Goal: Task Accomplishment & Management: Complete application form

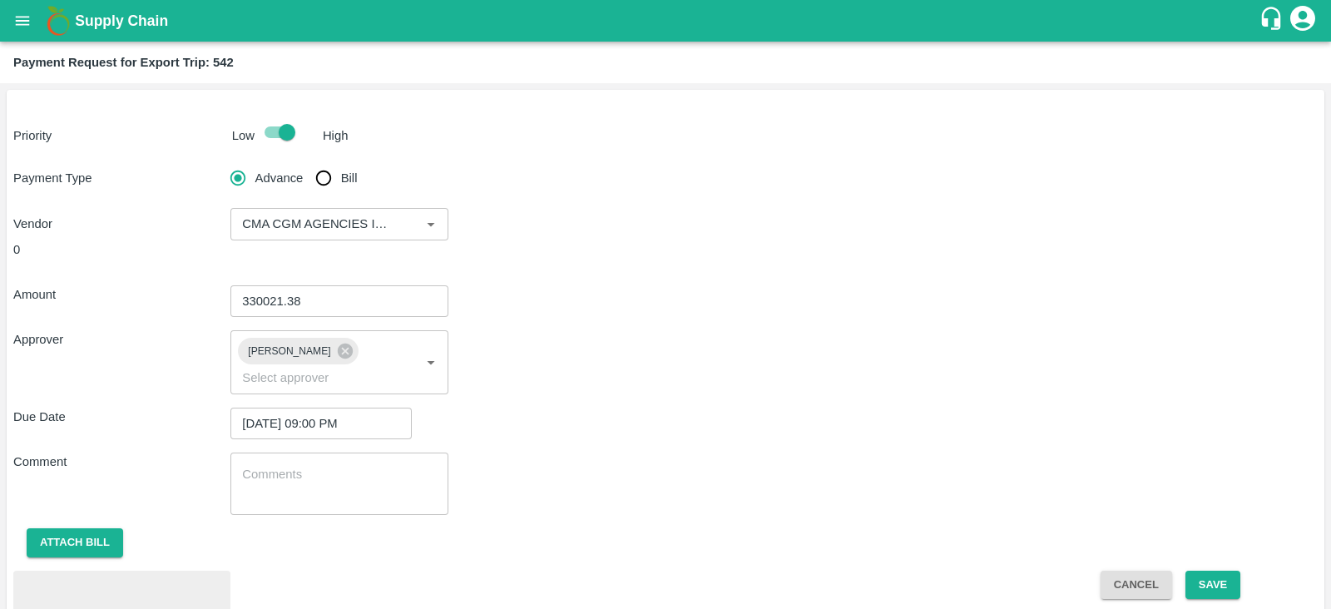
scroll to position [77, 0]
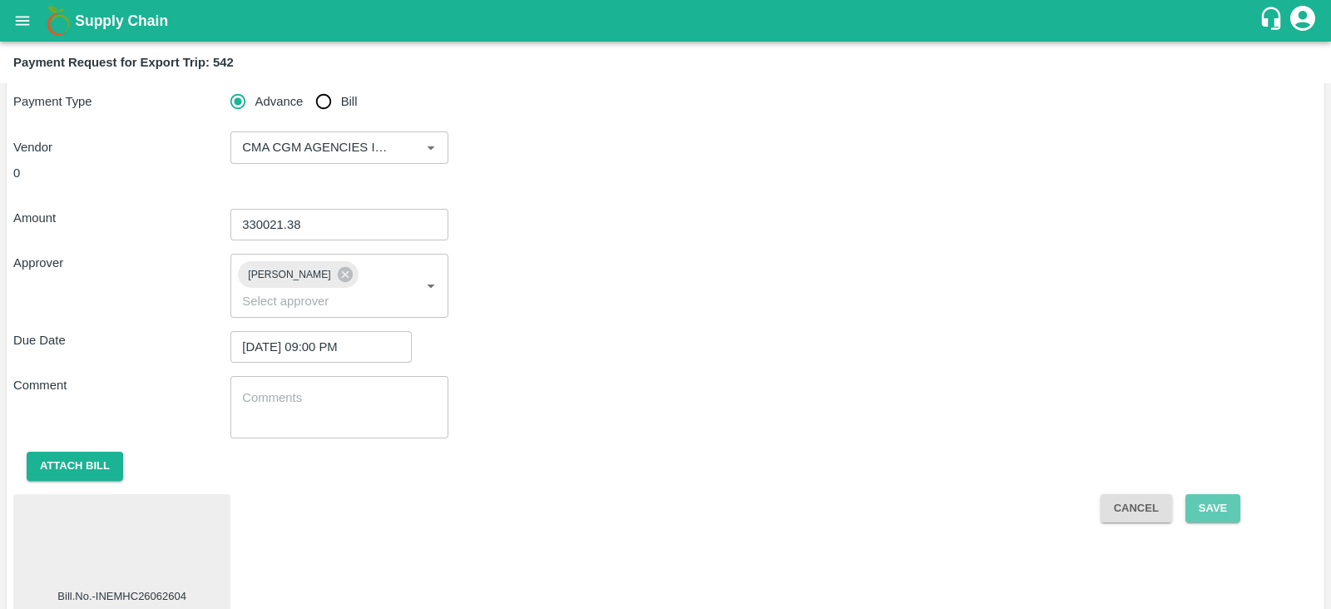
click at [1226, 494] on button "Save" at bounding box center [1212, 508] width 55 height 29
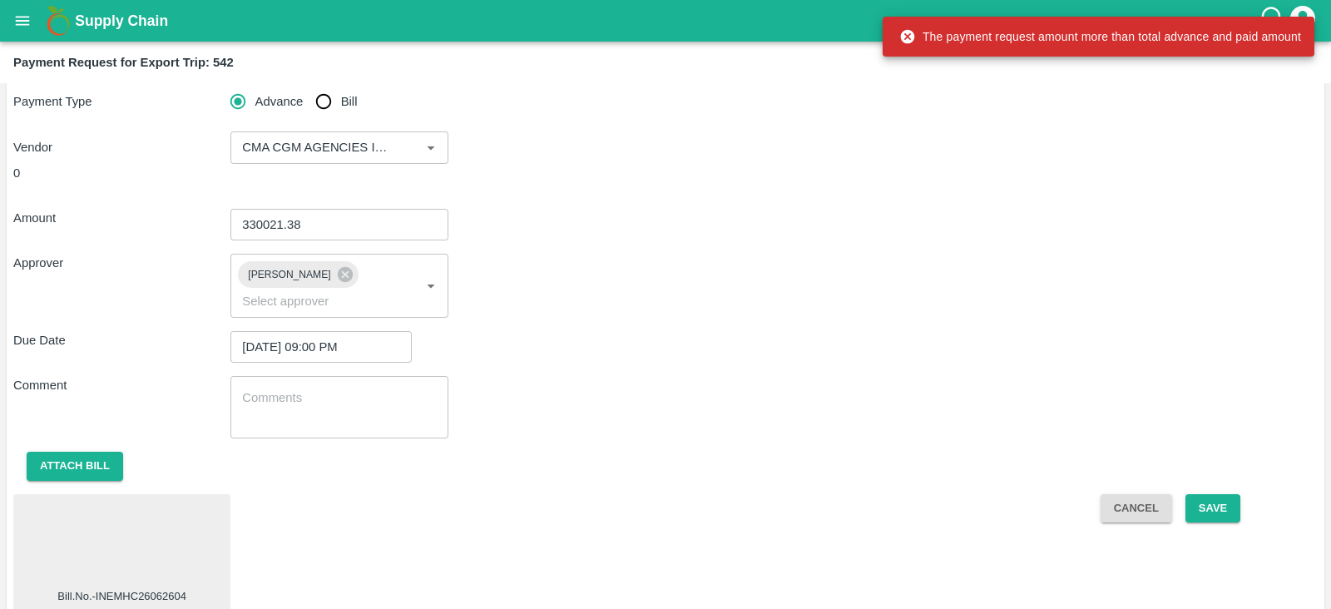
click at [879, 109] on div "Payment Type Advance Bill Vendor ​" at bounding box center [665, 124] width 1304 height 79
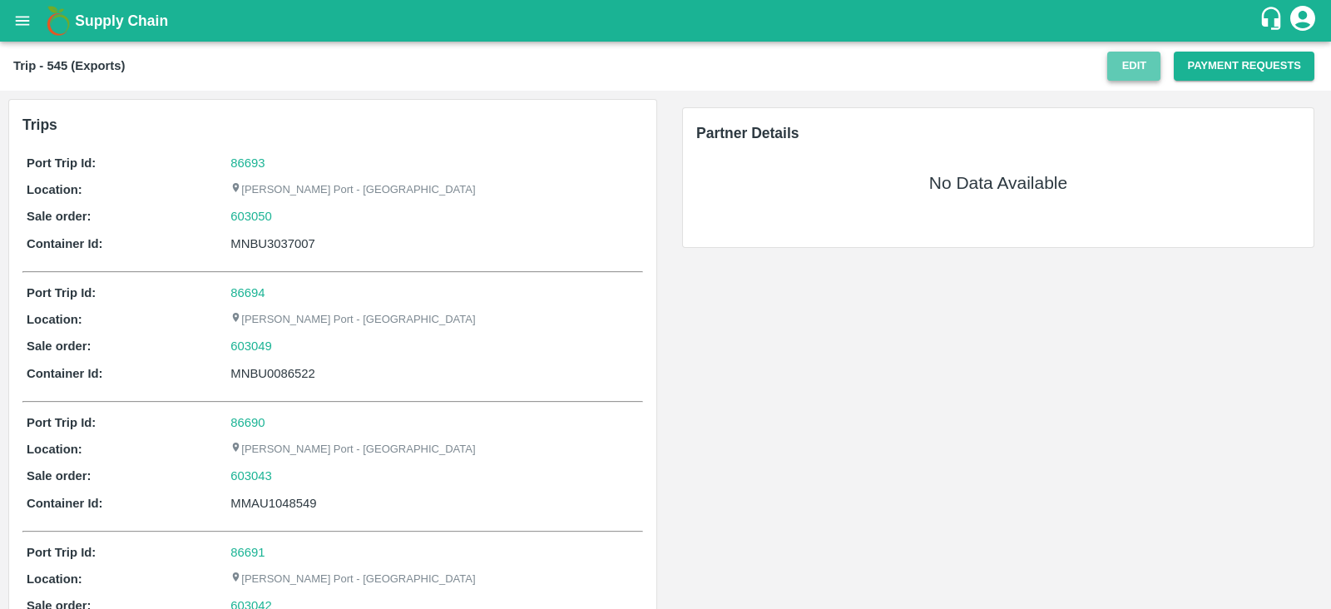
click at [1129, 76] on button "Edit" at bounding box center [1133, 66] width 53 height 29
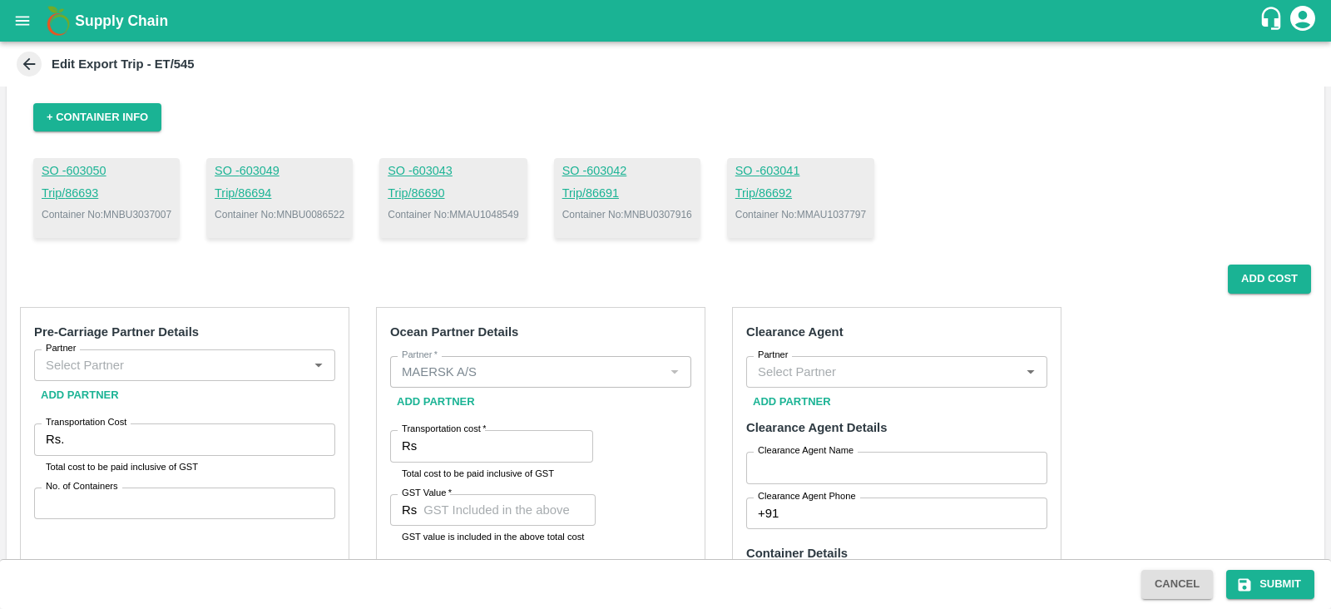
scroll to position [97, 0]
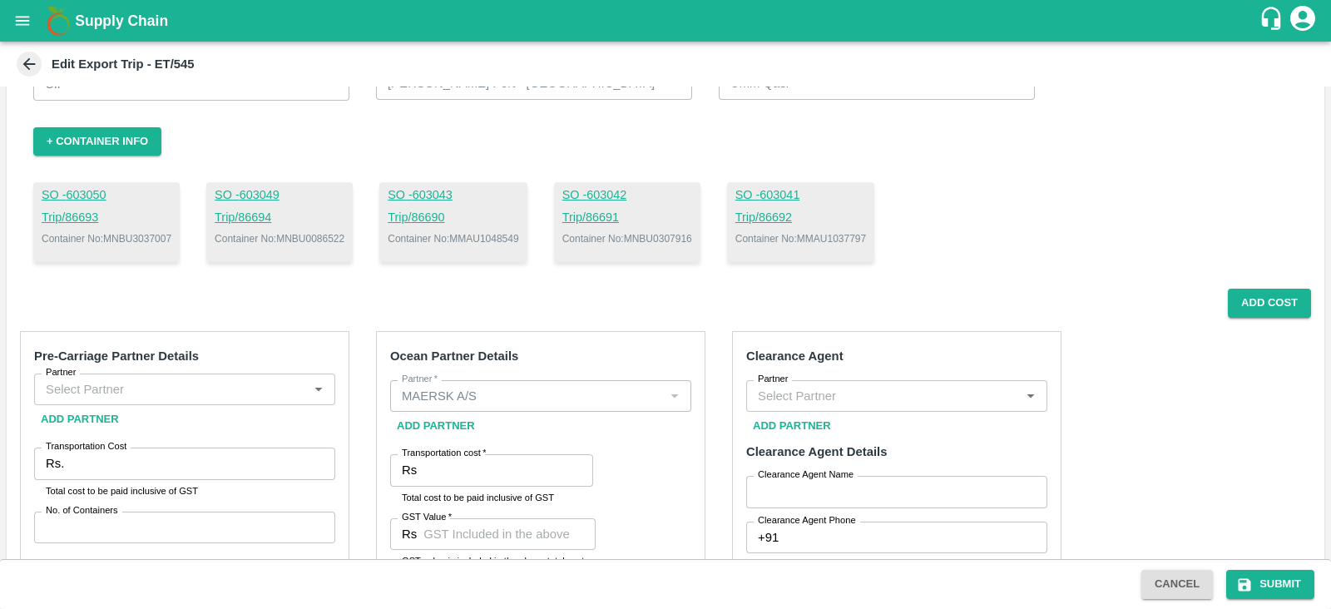
click at [148, 233] on p "Container No: MNBU3037007" at bounding box center [107, 238] width 130 height 15
copy p "MNBU3037007"
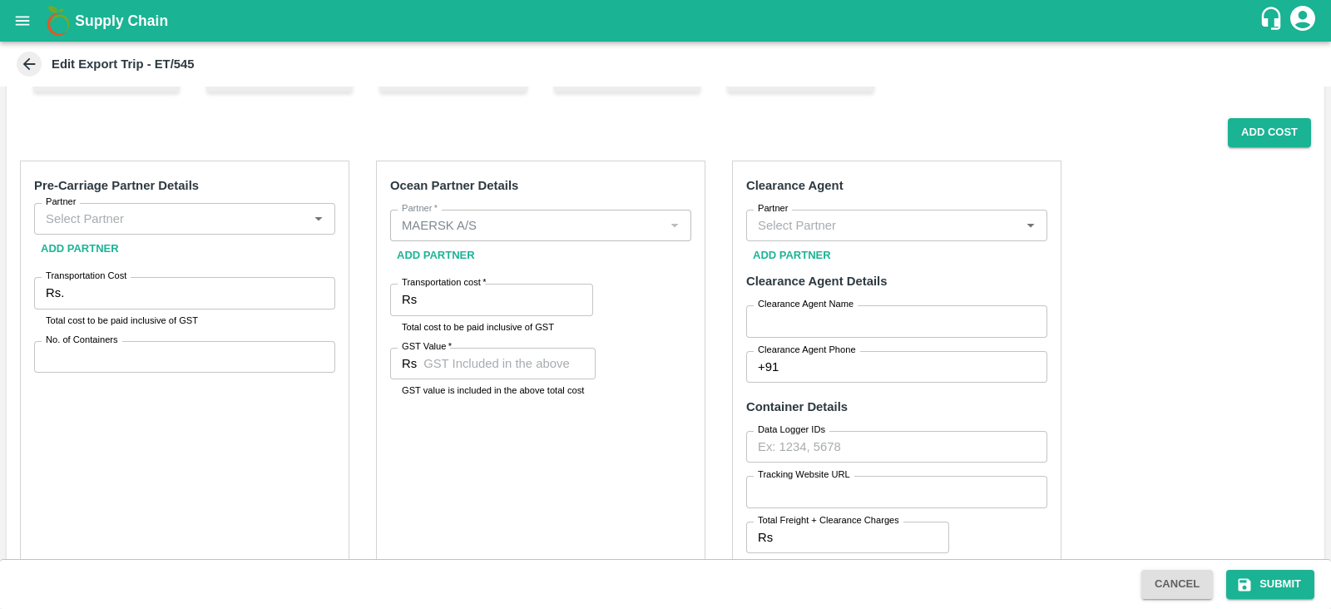
scroll to position [267, 0]
click at [200, 200] on div "Pre-Carriage Partner Details Partner Partner Add Partner Transportation Cost Rs…" at bounding box center [184, 412] width 329 height 502
click at [200, 211] on input "Partner" at bounding box center [171, 220] width 264 height 22
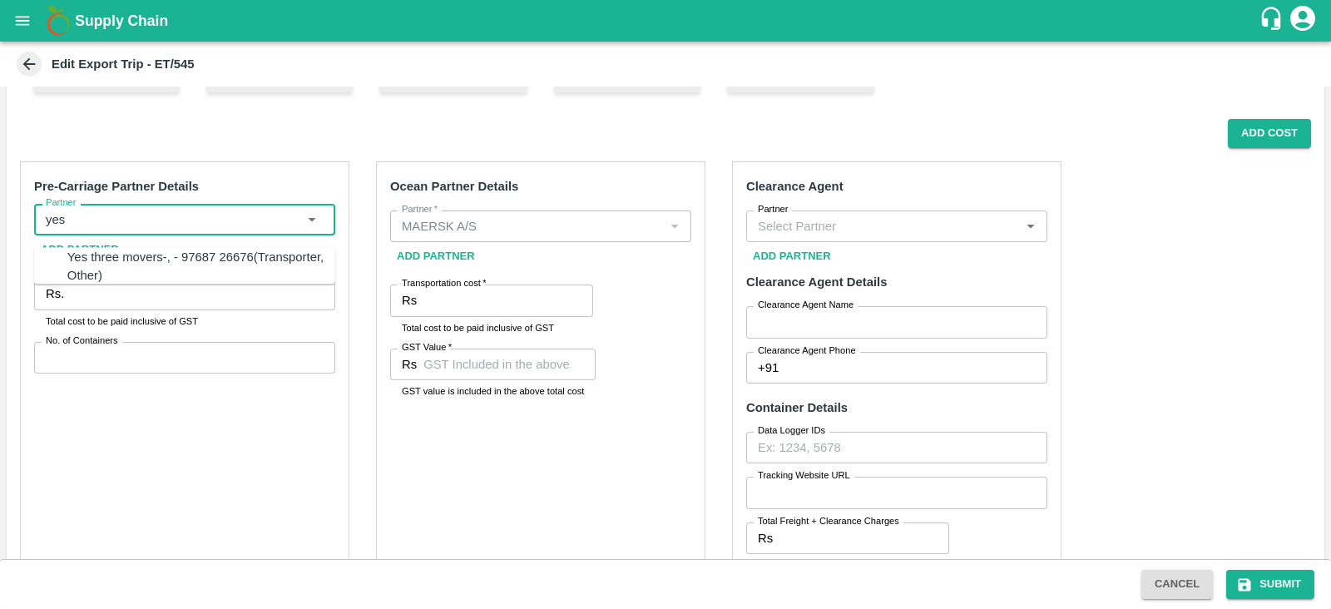
type input "yes"
click at [200, 213] on input "Partner" at bounding box center [171, 220] width 264 height 22
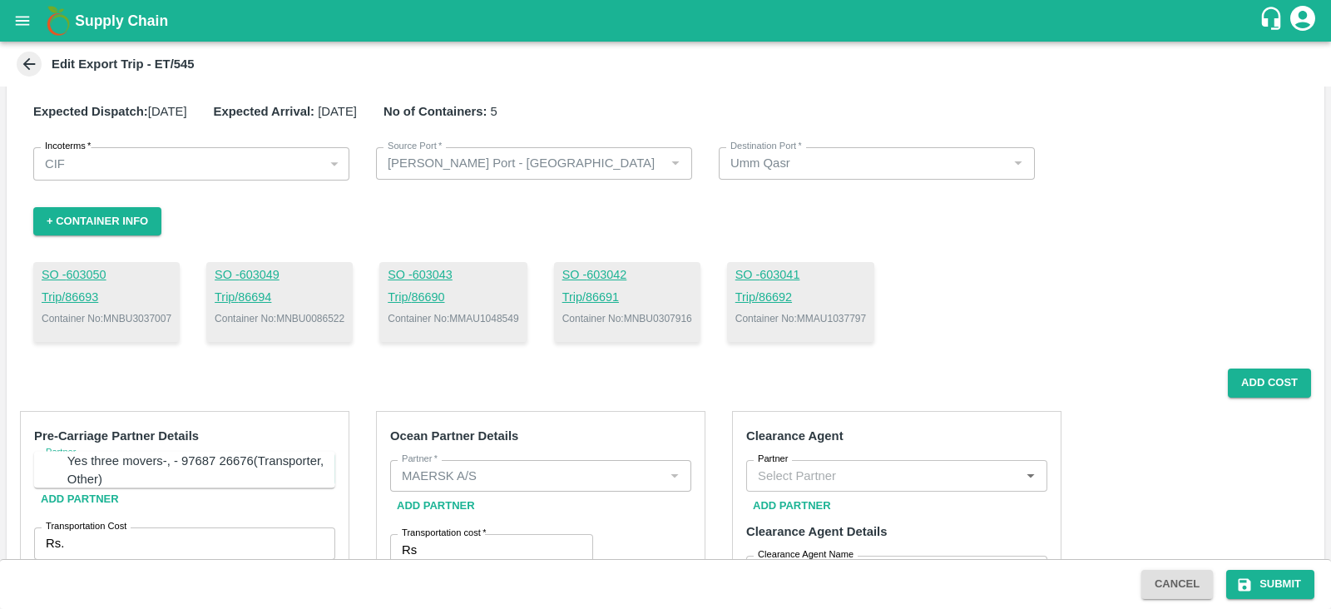
scroll to position [0, 0]
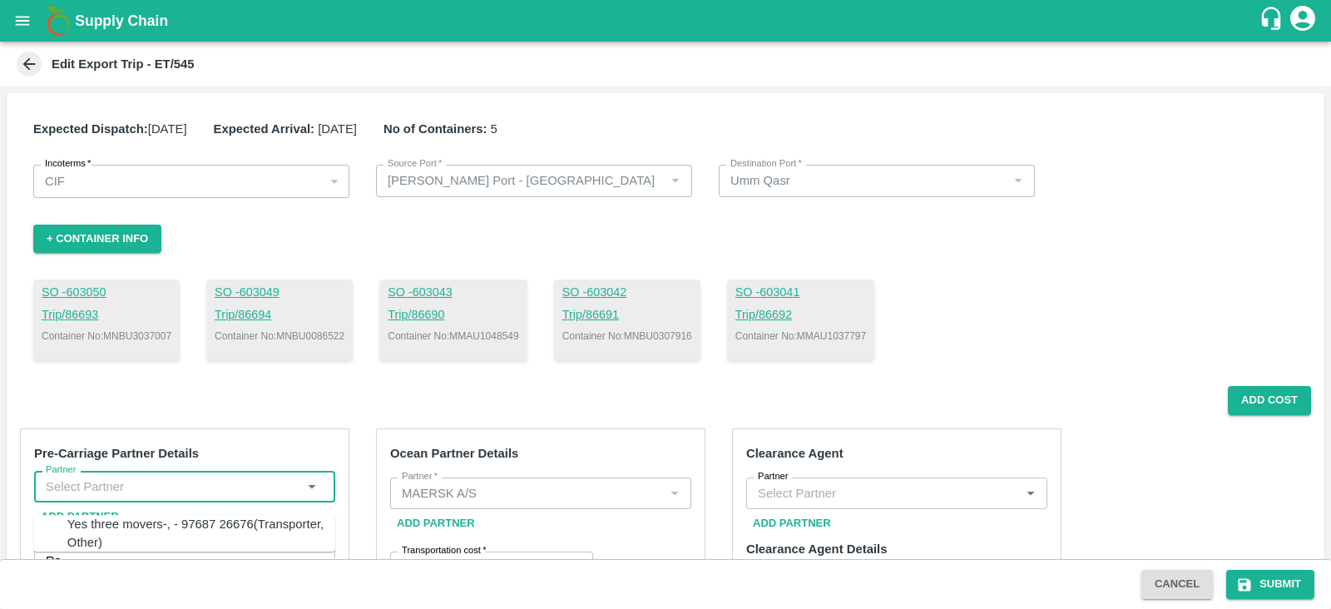
click at [150, 337] on p "Container No: MNBU3037007" at bounding box center [107, 336] width 130 height 15
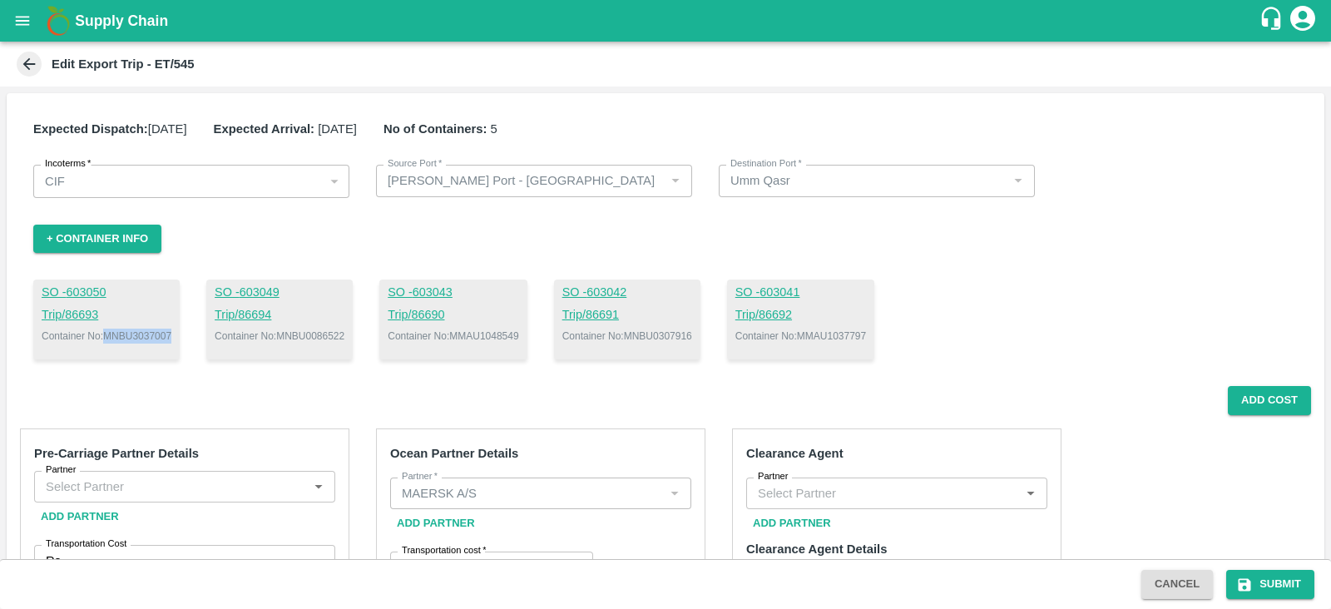
click at [150, 337] on p "Container No: MNBU3037007" at bounding box center [107, 336] width 130 height 15
copy p "MNBU3037007"
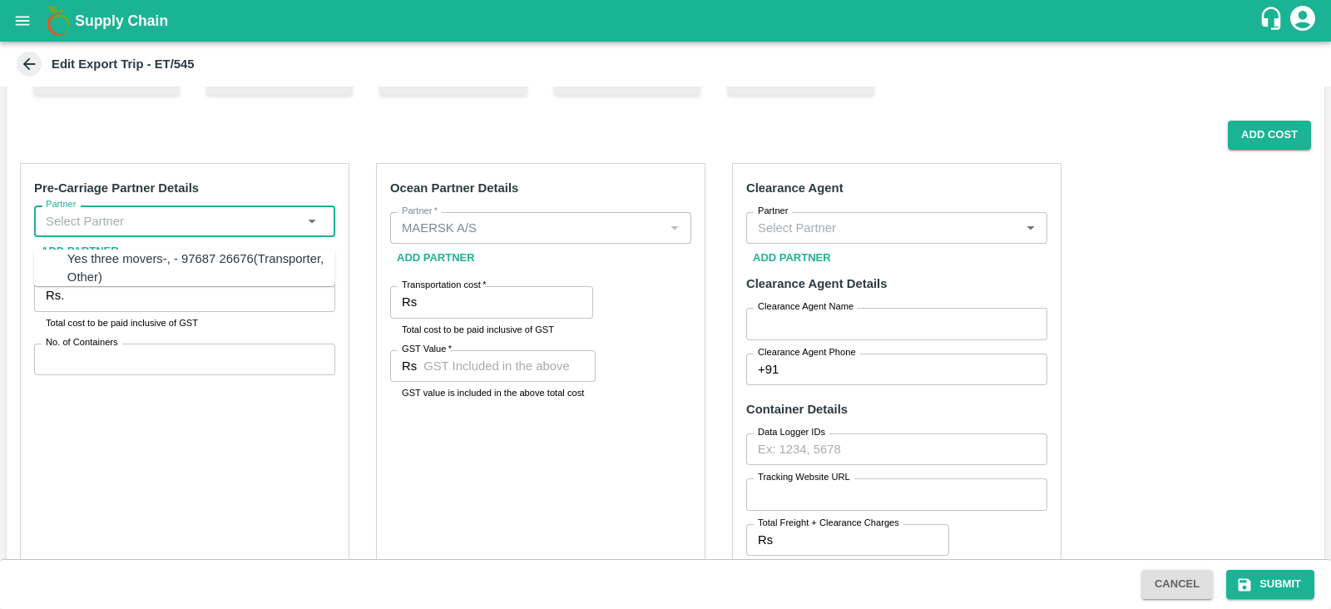
click at [254, 222] on input "Partner" at bounding box center [171, 221] width 264 height 22
click at [193, 269] on div "Yes three movers-, - 97687 26676(Transporter, Other)" at bounding box center [201, 268] width 268 height 37
type input "Yes three movers-, - 97687 26676(Transporter, Other)"
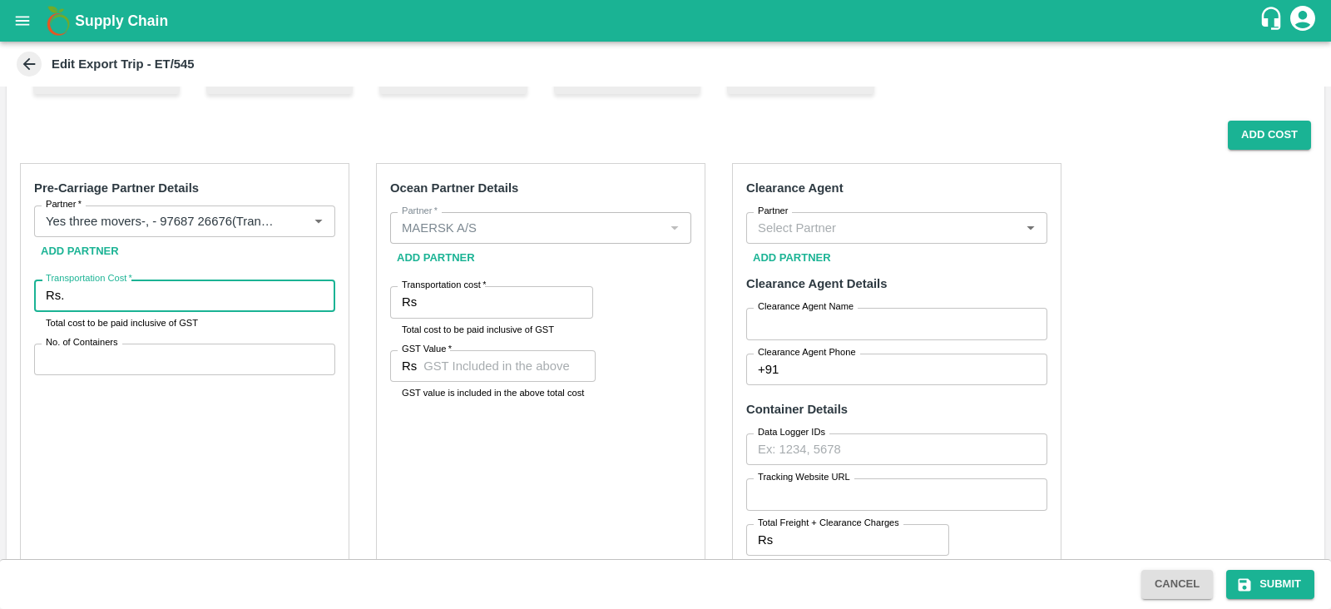
click at [153, 302] on input "Transportation Cost   *" at bounding box center [203, 295] width 264 height 32
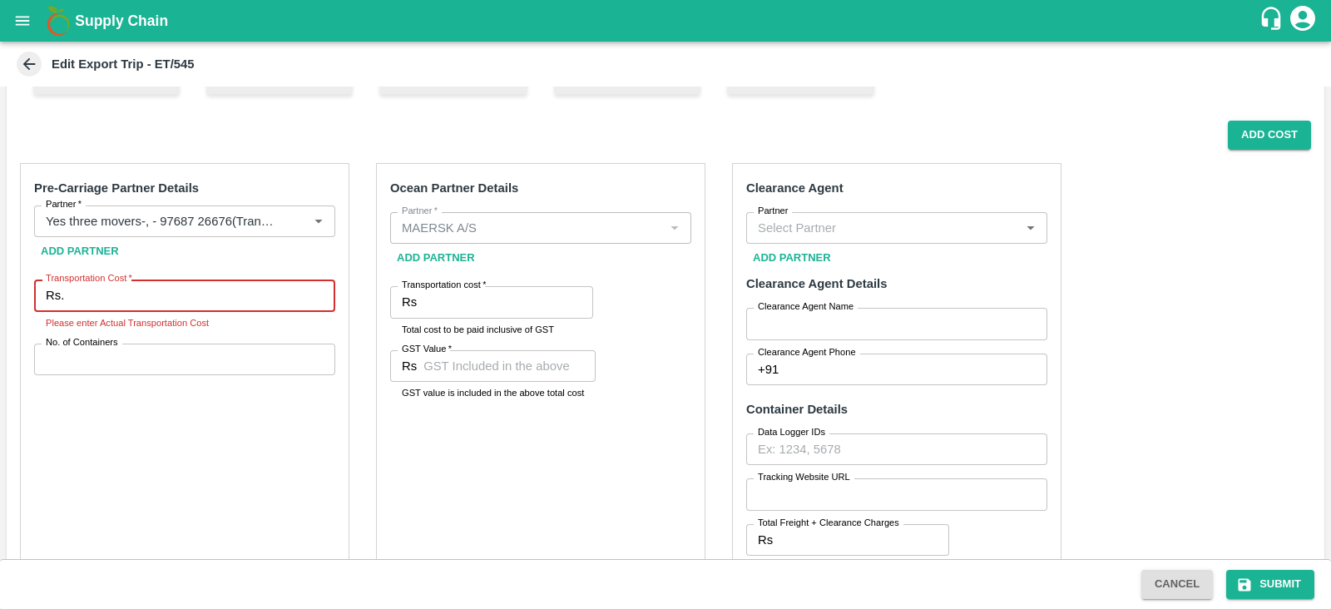
paste input "3037007"
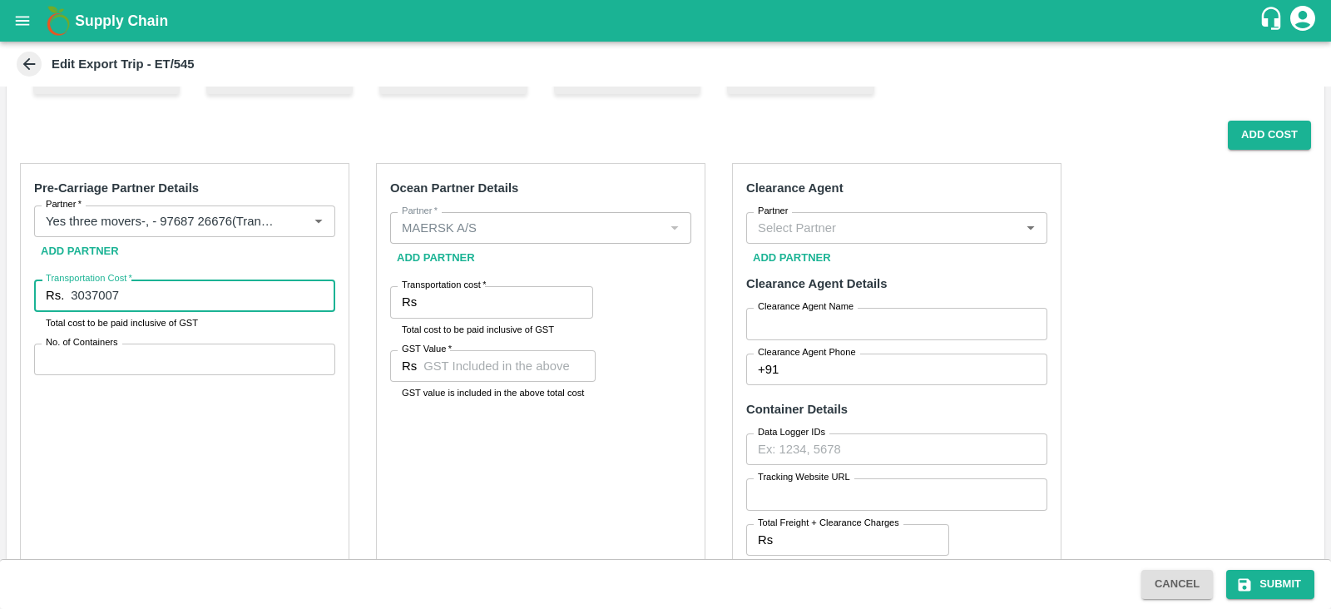
type input "3037007"
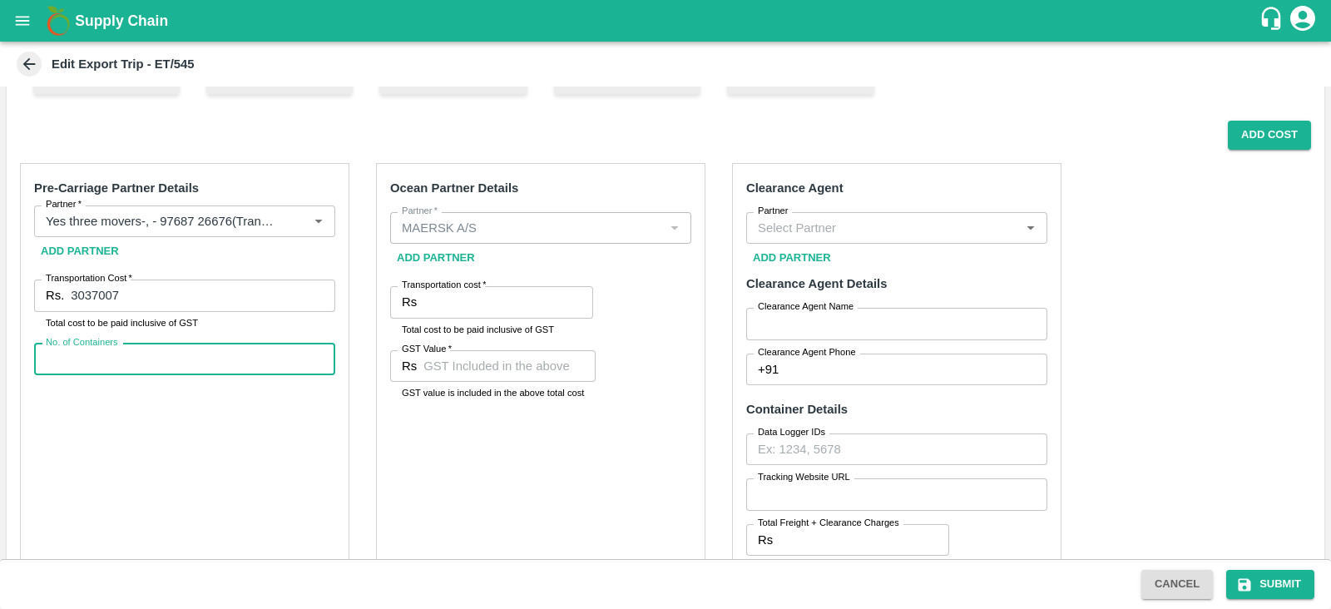
click at [201, 352] on input "No. of Containers" at bounding box center [184, 359] width 301 height 32
type input "5"
click at [196, 301] on input "3037007" at bounding box center [203, 295] width 264 height 32
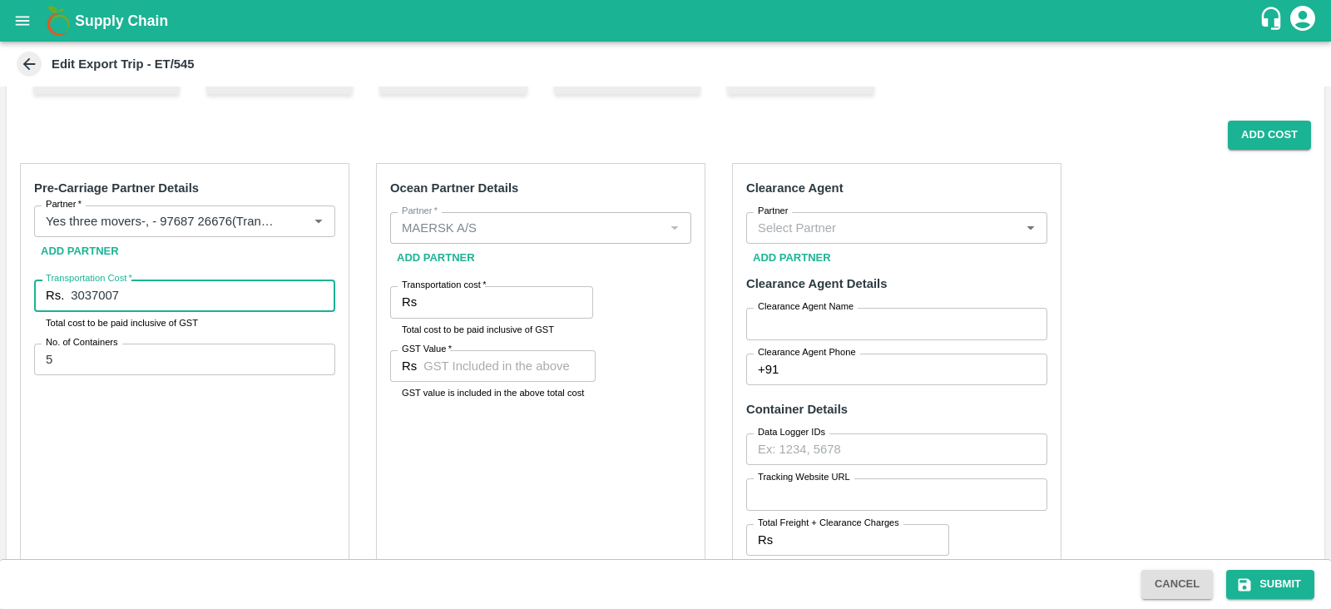
click at [196, 301] on input "3037007" at bounding box center [203, 295] width 264 height 32
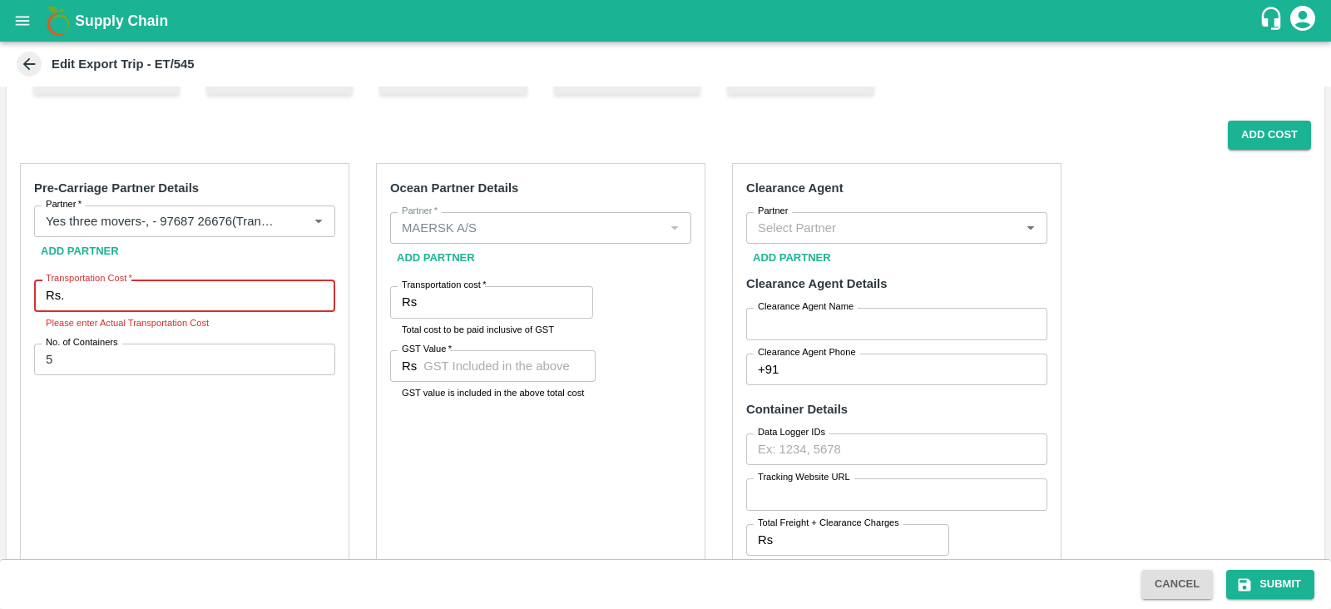
paste input "3037007"
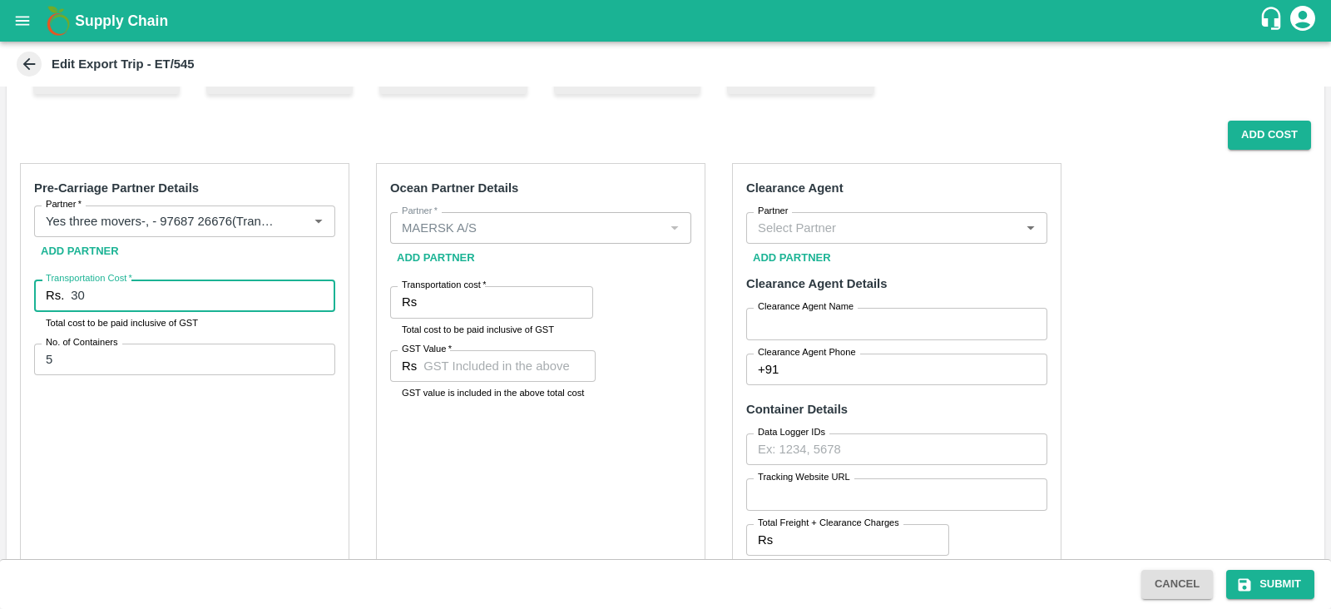
type input "3"
type input "182950"
click at [220, 435] on div "Pre-Carriage Partner Details Partner   * Partner   * Add Partner Transportation…" at bounding box center [184, 414] width 329 height 502
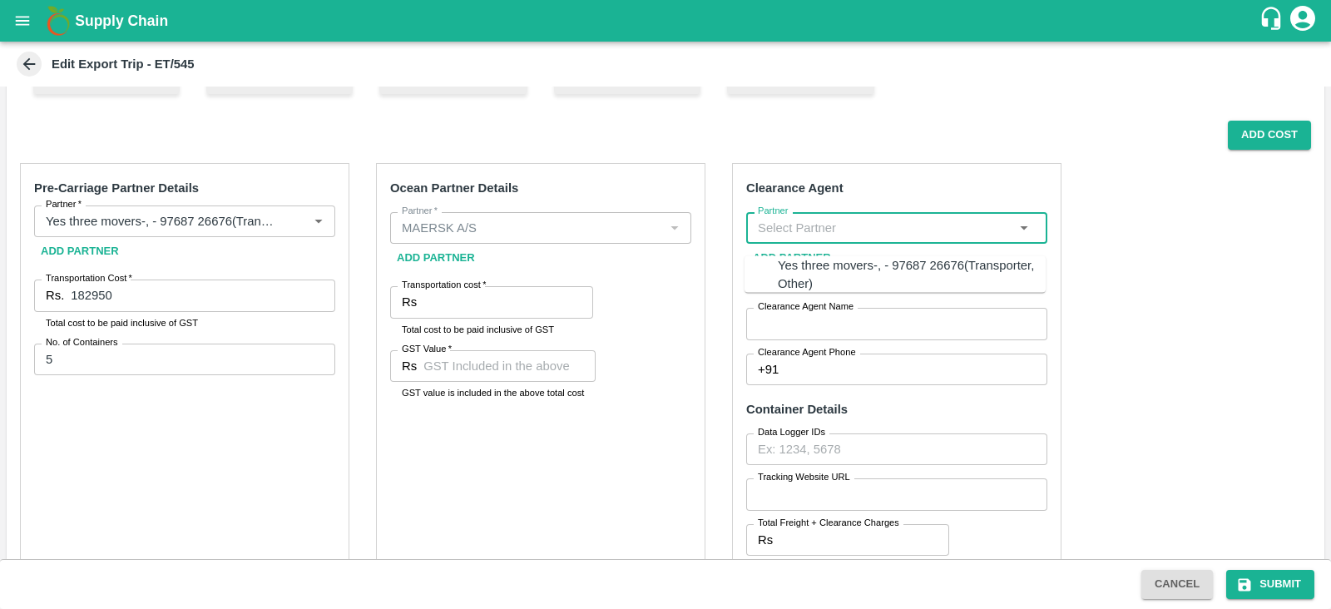
click at [936, 217] on input "Partner" at bounding box center [883, 228] width 264 height 22
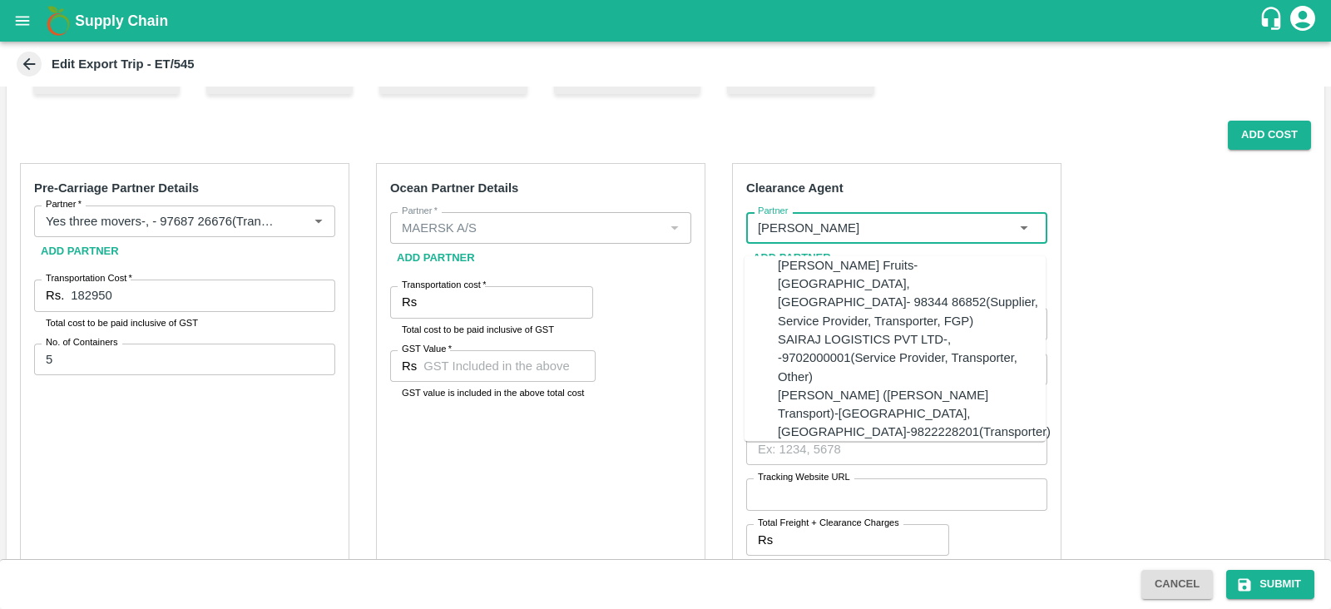
click at [924, 329] on div "SAIRAJ LOGISTICS PVT LTD-, -9702000001(Service Provider, Transporter, Other)" at bounding box center [912, 357] width 268 height 56
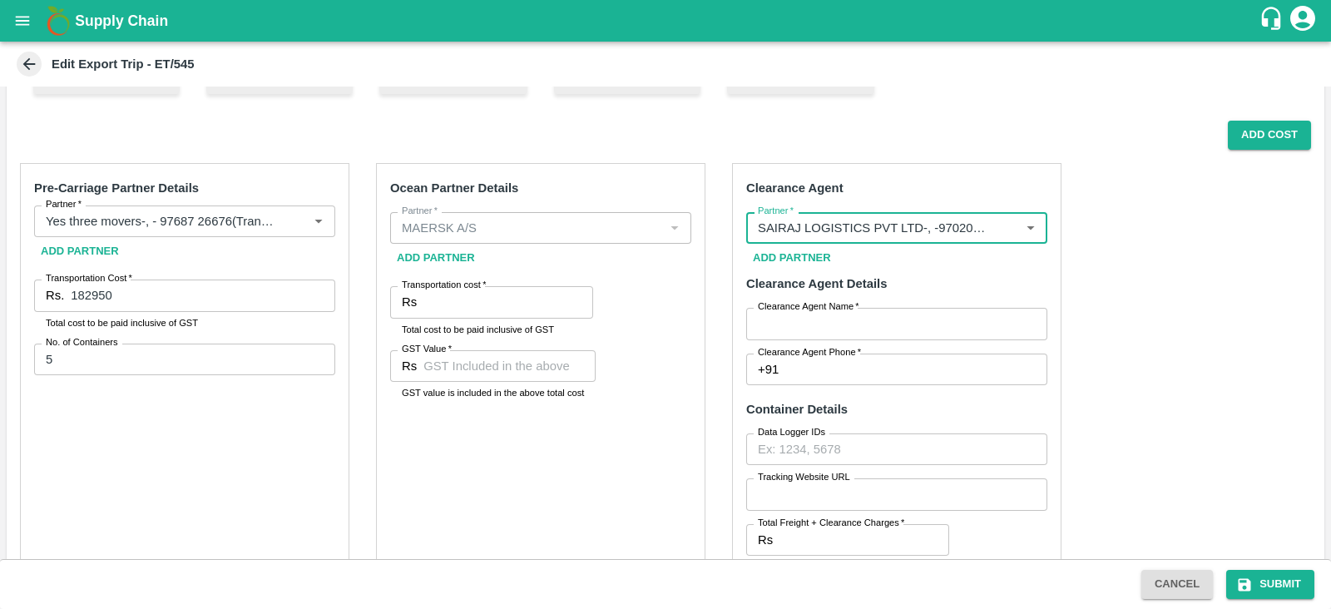
type input "SAIRAJ LOGISTICS PVT LTD-, -9702000001(Service Provider, Transporter, Other)"
click at [1164, 317] on div "Pre-Carriage Partner Details Partner   * Partner   * Add Partner Transportation…" at bounding box center [665, 560] width 1317 height 821
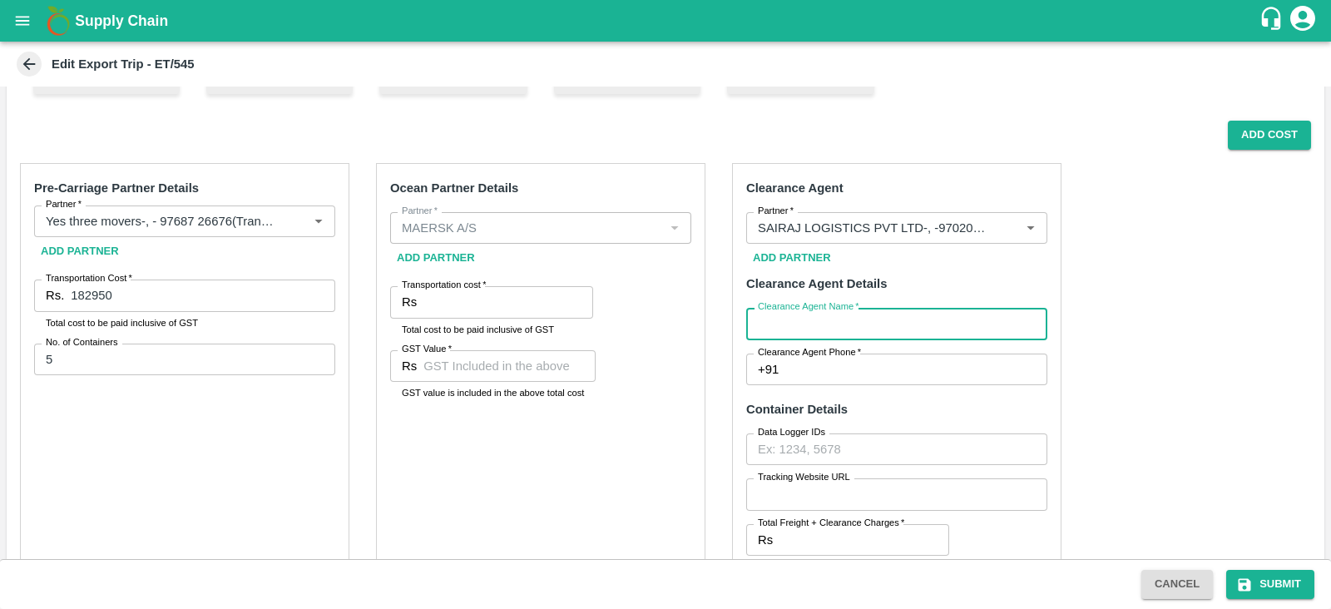
click at [881, 324] on input "Clearance Agent Name   *" at bounding box center [896, 324] width 301 height 32
type input "[PERSON_NAME]"
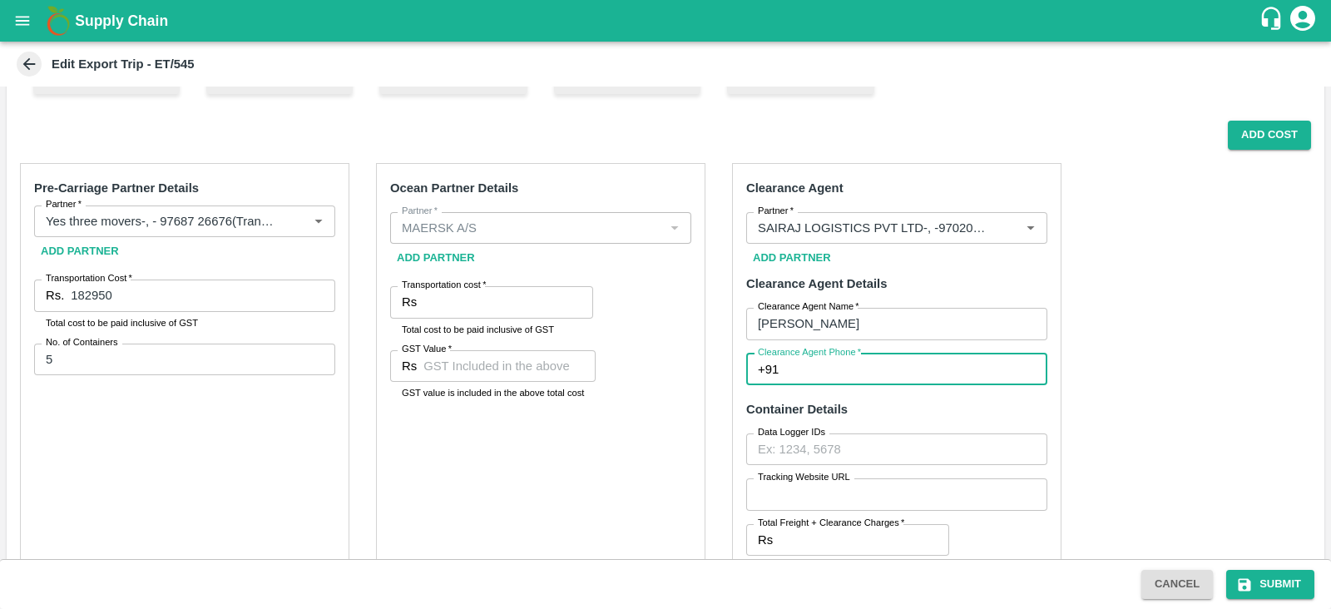
click at [813, 368] on input "Clearance Agent Phone   *" at bounding box center [916, 369] width 262 height 32
type input "9702000001"
click at [1121, 351] on div "Pre-Carriage Partner Details Partner   * Partner   * Add Partner Transportation…" at bounding box center [665, 560] width 1317 height 821
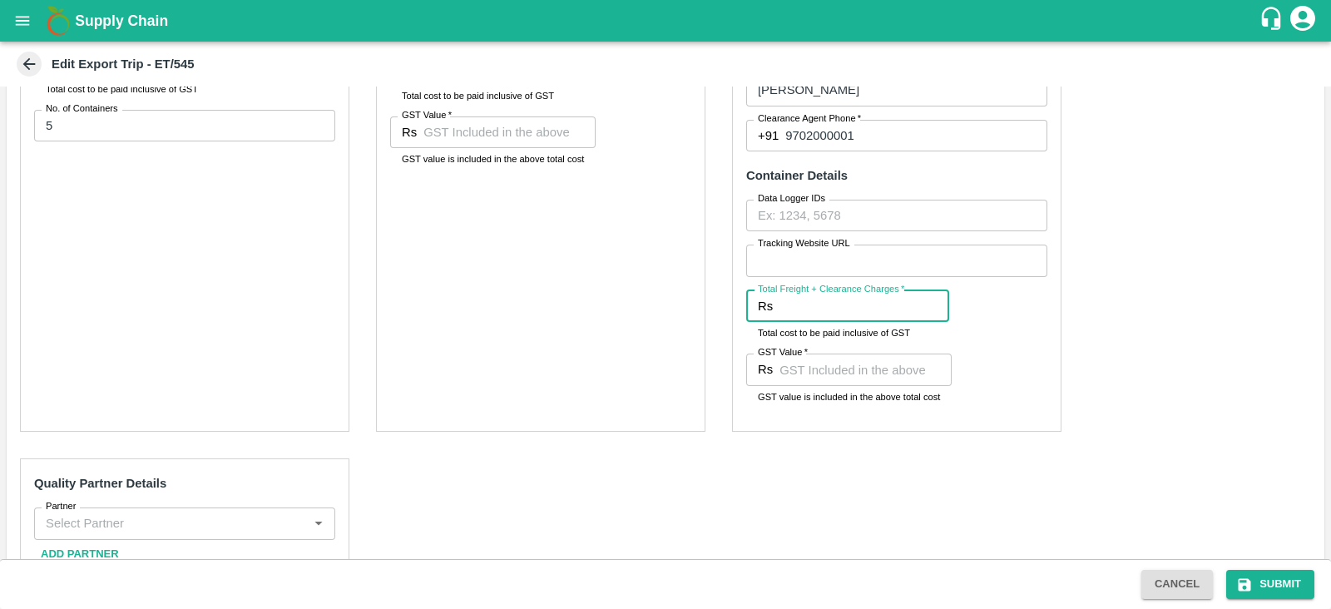
click at [852, 304] on input "Total Freight + Clearance Charges   *" at bounding box center [864, 306] width 170 height 32
click at [1124, 353] on div "Pre-Carriage Partner Details Partner   * Partner   * Add Partner Transportation…" at bounding box center [665, 326] width 1317 height 821
click at [813, 299] on input "Total Freight + Clearance Charges   *" at bounding box center [864, 306] width 170 height 32
paste input "25075.00"
type input "25075.00"
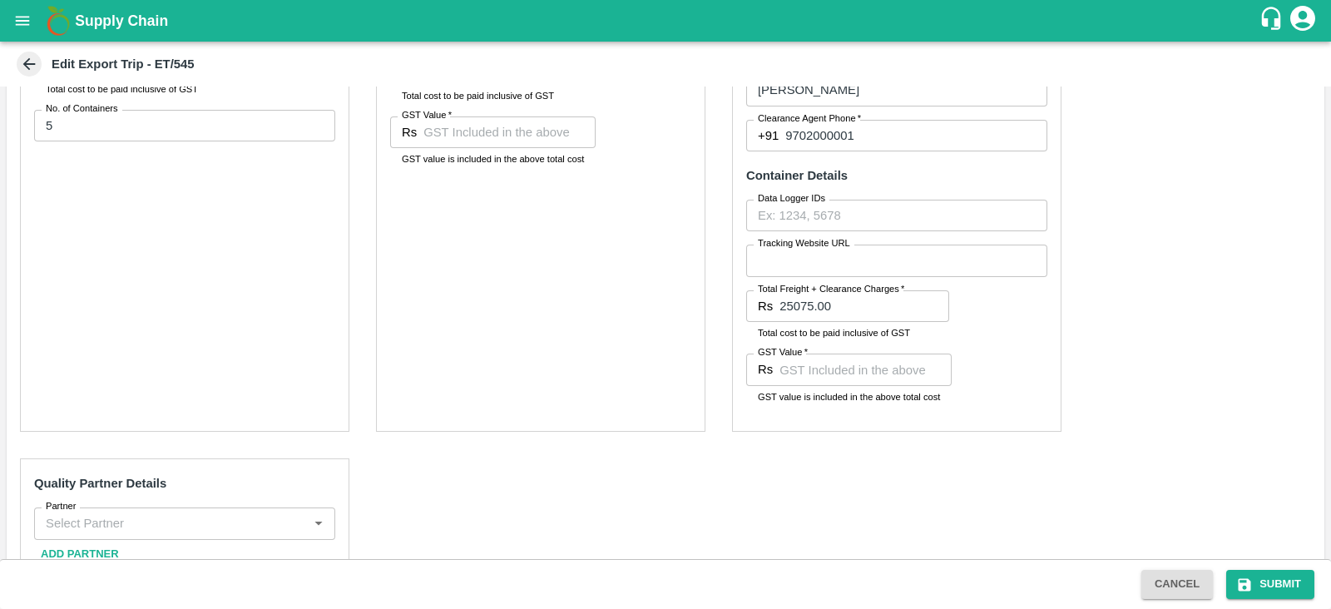
click at [1081, 332] on div "Pre-Carriage Partner Details Partner   * Partner   * Add Partner Transportation…" at bounding box center [665, 326] width 1317 height 821
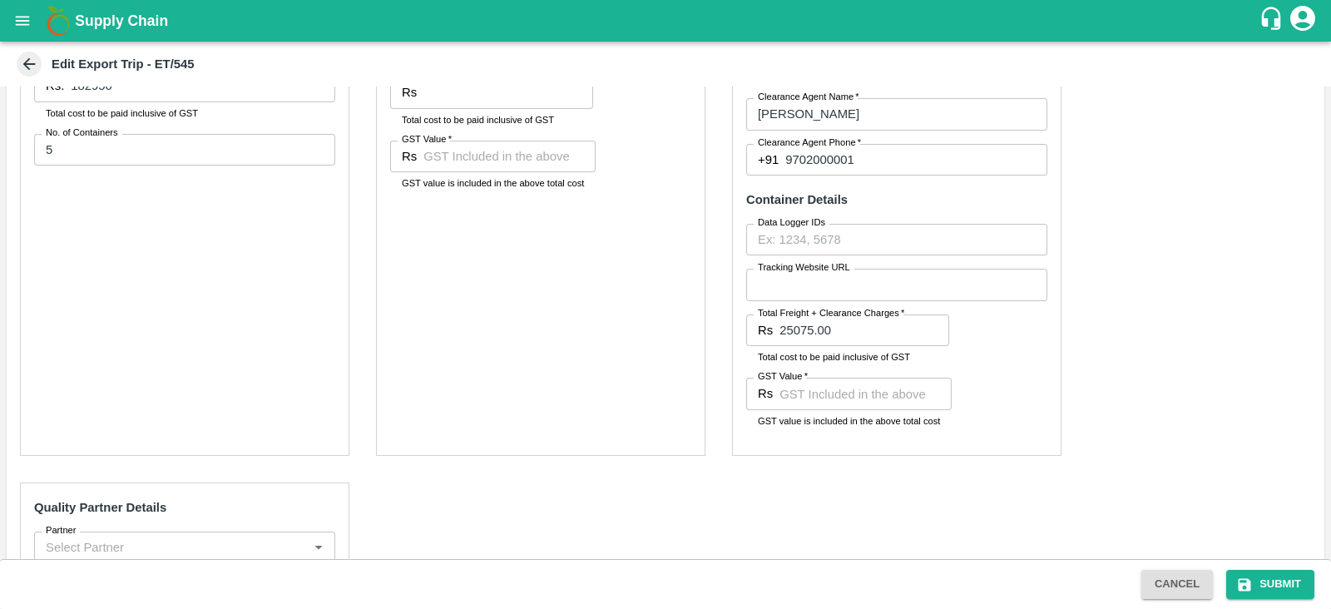
scroll to position [472, 0]
click at [823, 388] on input "GST Value   *" at bounding box center [865, 397] width 172 height 32
paste input "3825.00"
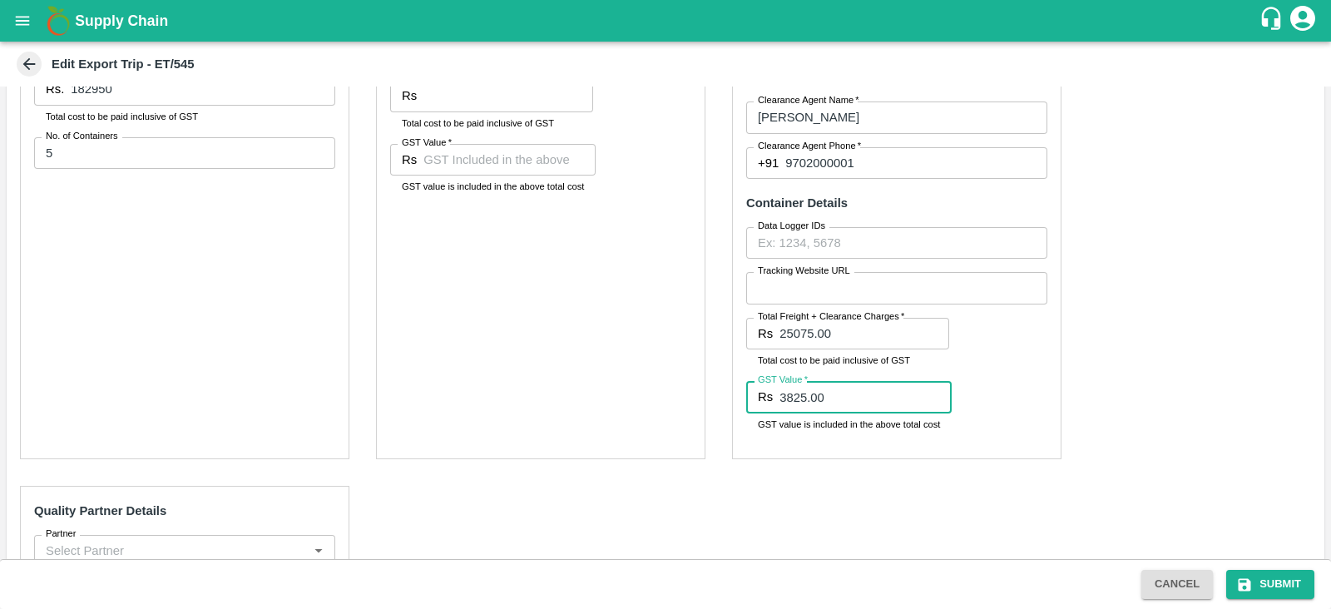
type input "3825.00"
click at [1139, 322] on div "Pre-Carriage Partner Details Partner   * Partner   * Add Partner Transportation…" at bounding box center [665, 353] width 1317 height 821
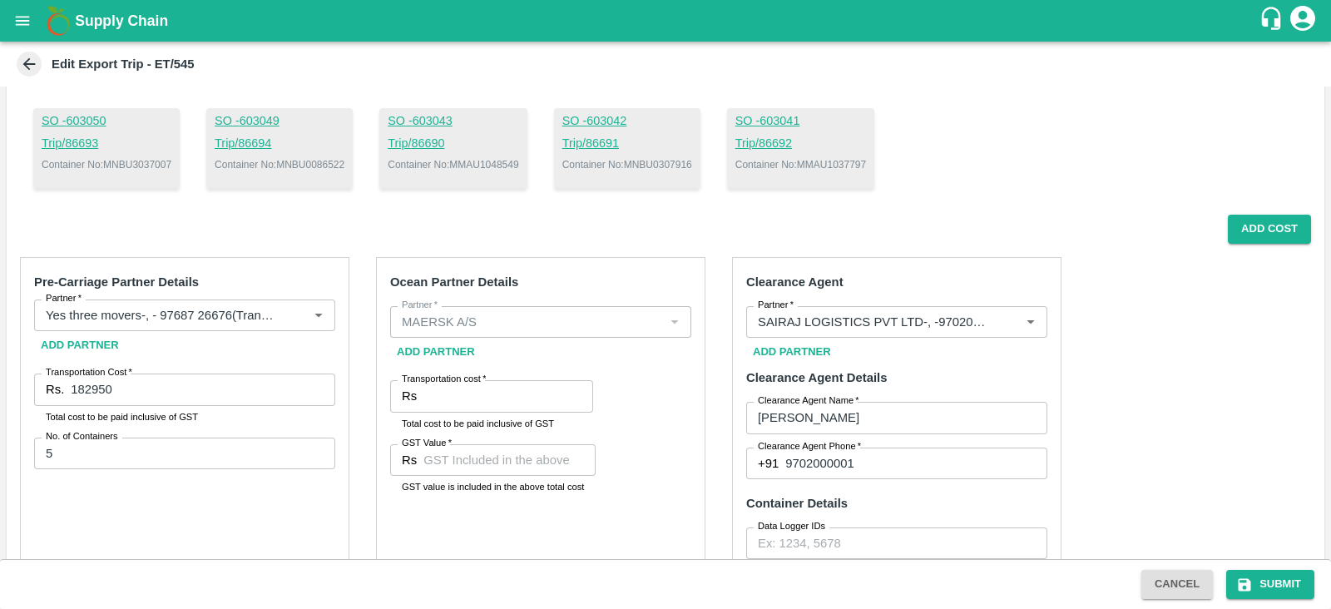
scroll to position [170, 0]
click at [1246, 220] on button "Add Cost" at bounding box center [1269, 230] width 83 height 29
radio input "true"
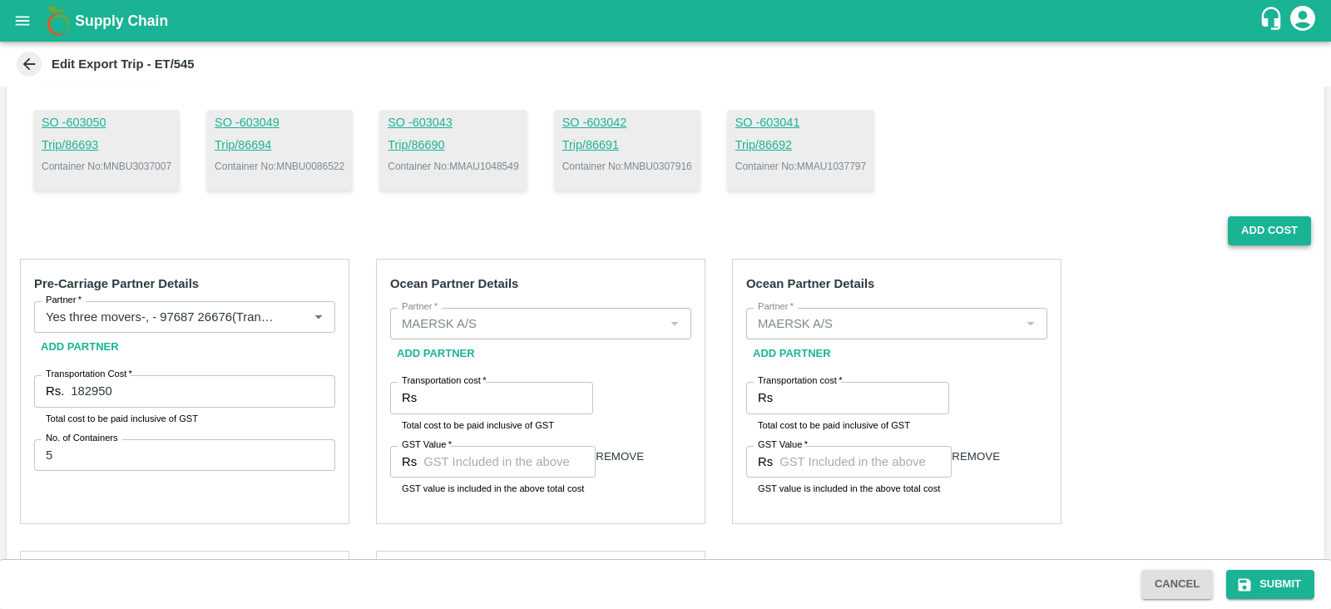
click at [1271, 235] on button "Add Cost" at bounding box center [1269, 230] width 83 height 29
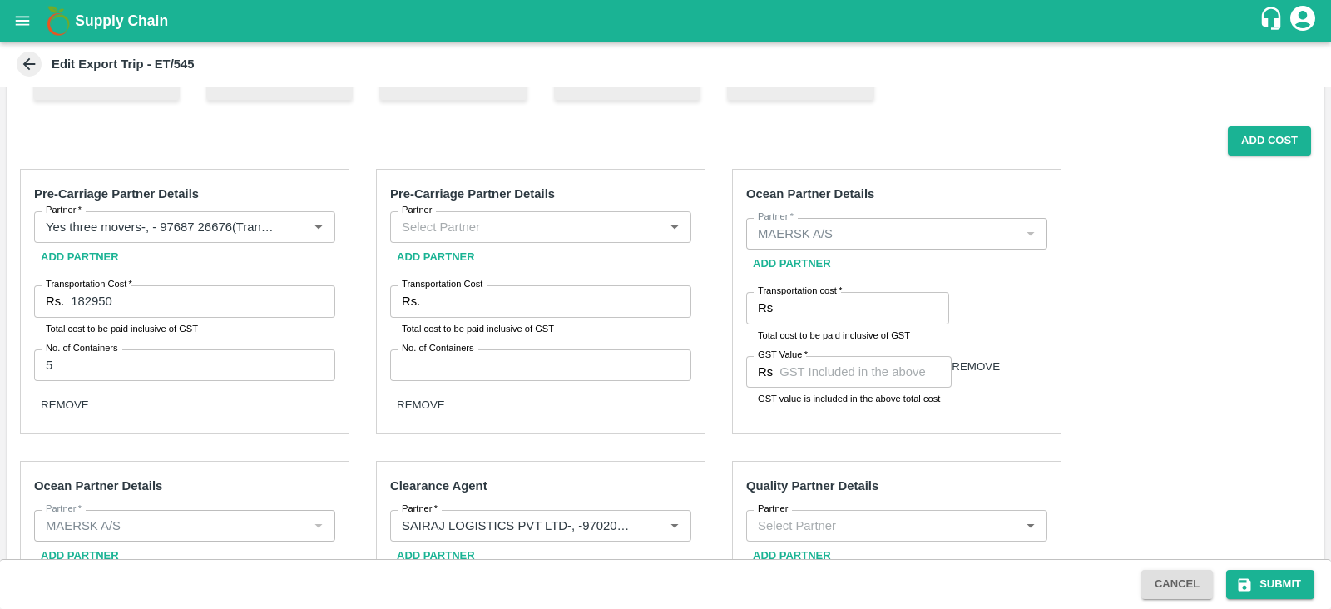
scroll to position [259, 0]
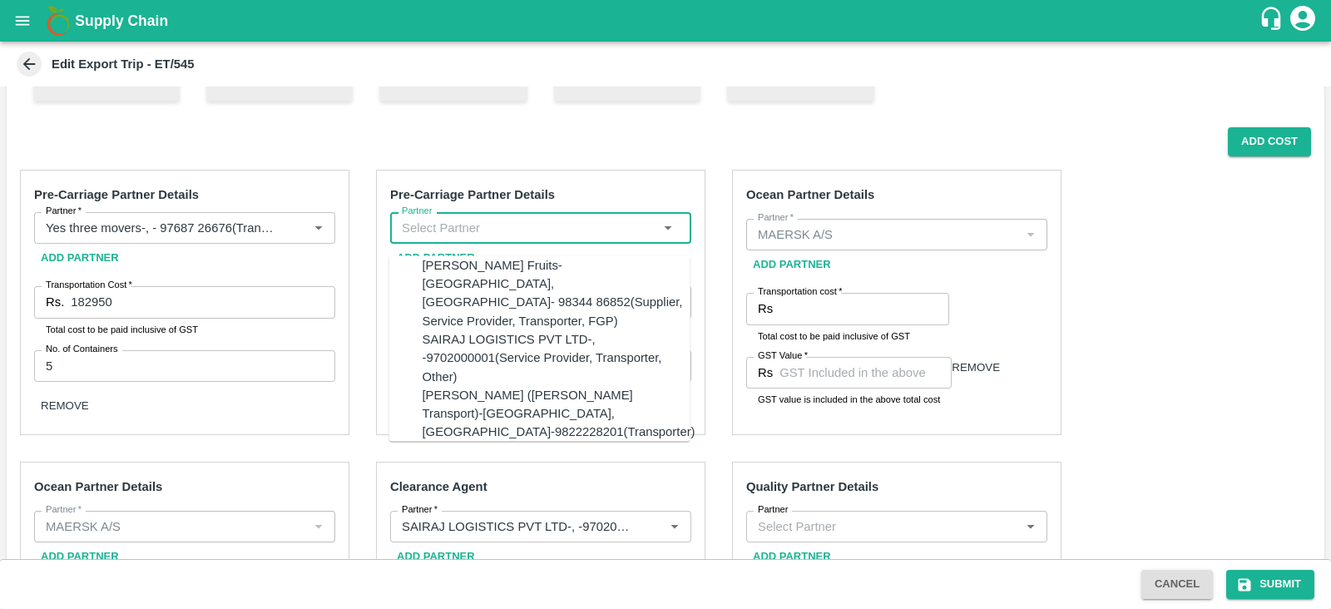
click at [595, 221] on input "Partner" at bounding box center [527, 228] width 264 height 22
type input "j"
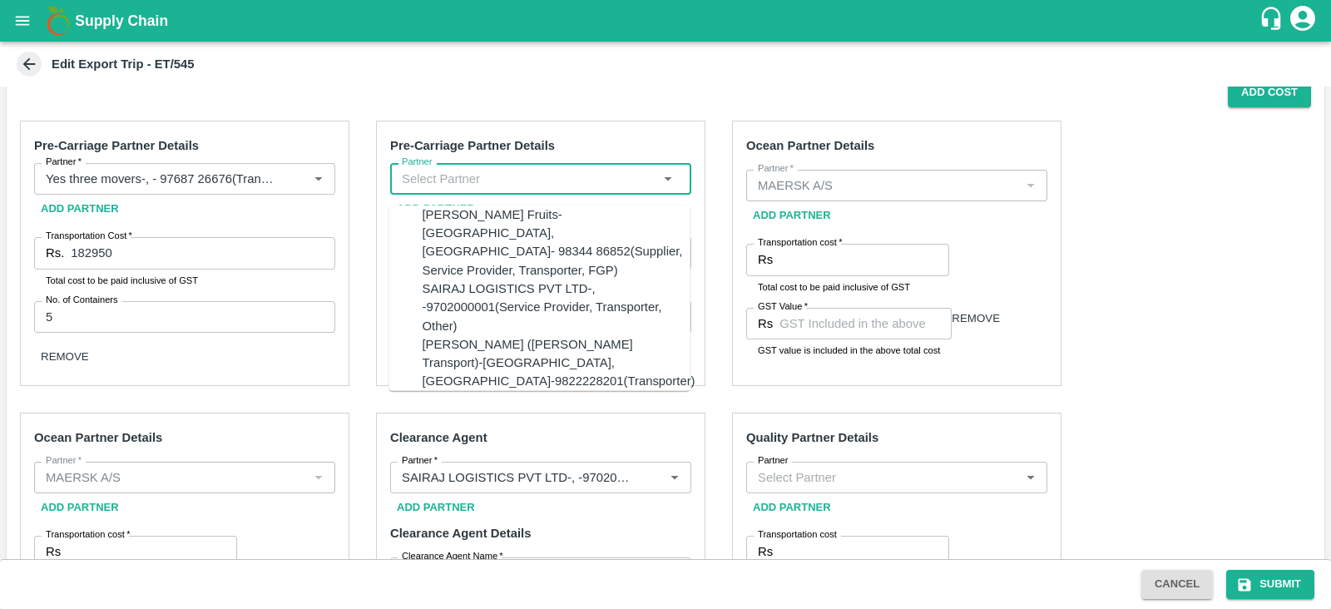
scroll to position [309, 0]
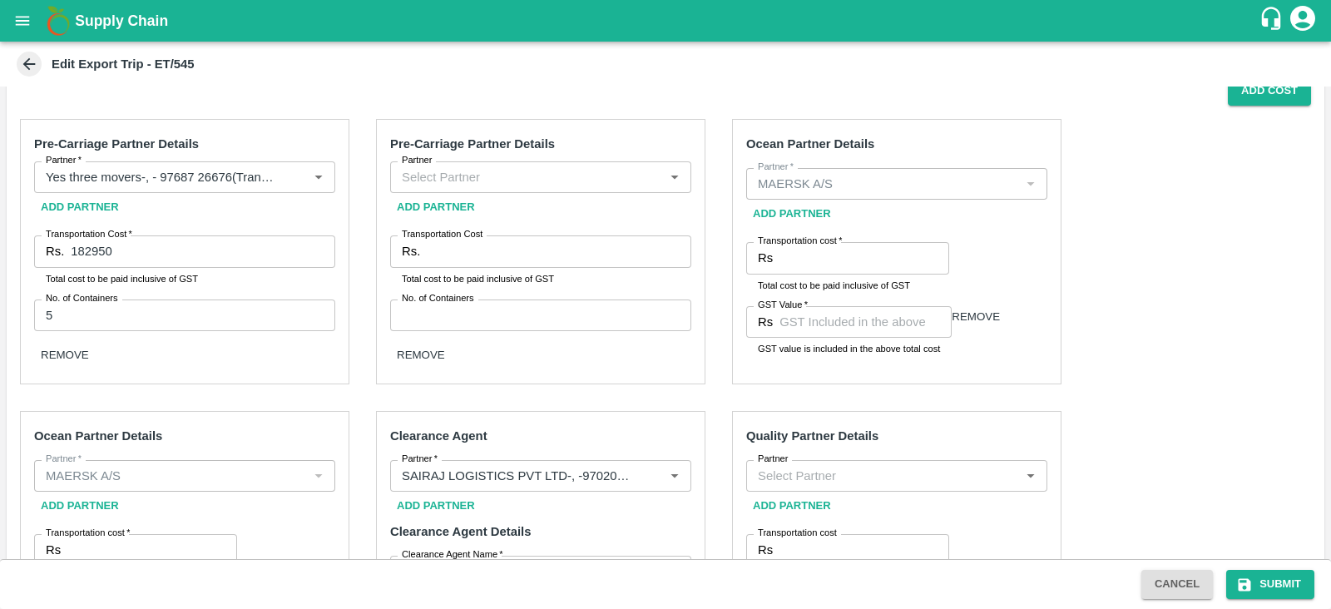
click at [601, 384] on div "Pre-Carriage Partner Details Partner Partner Add Partner Transportation Cost Rs…" at bounding box center [540, 251] width 329 height 265
click at [445, 357] on button "REMOVE" at bounding box center [421, 354] width 48 height 12
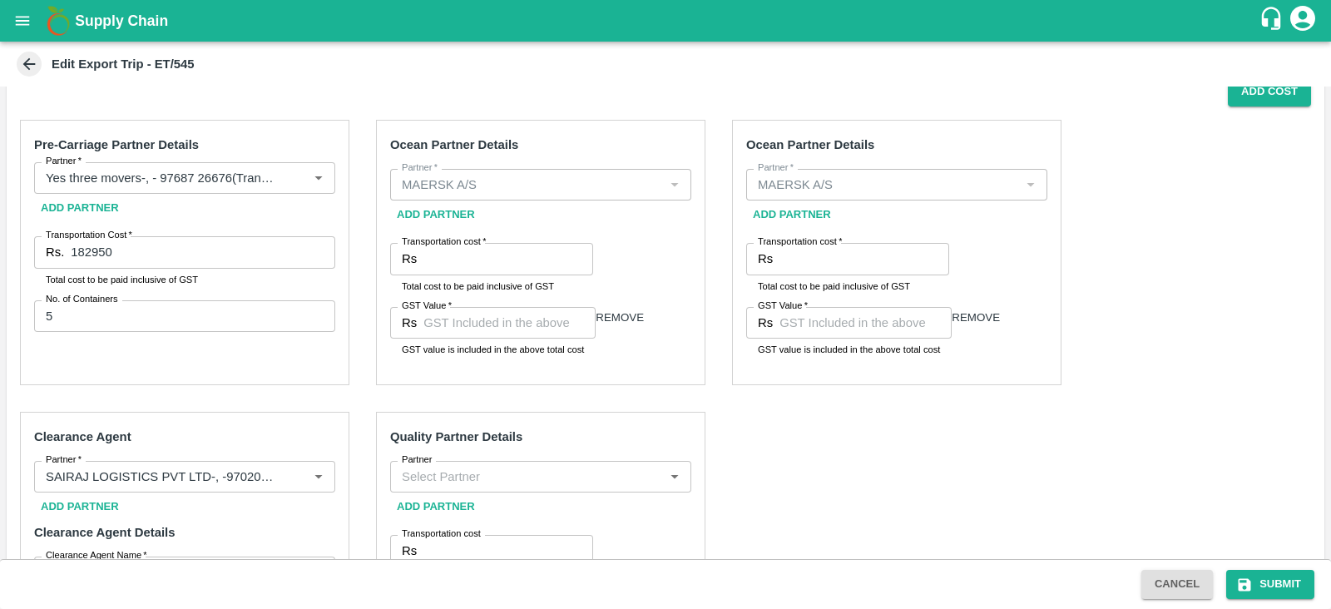
scroll to position [300, 0]
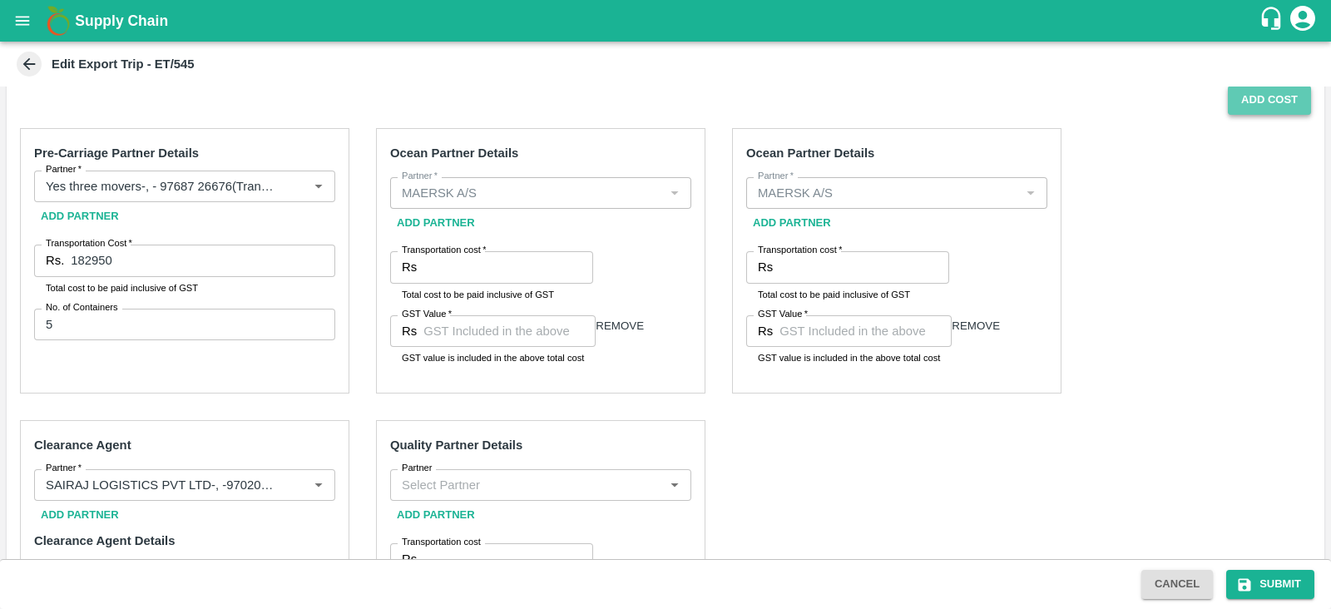
click at [1268, 101] on button "Add Cost" at bounding box center [1269, 100] width 83 height 29
radio input "true"
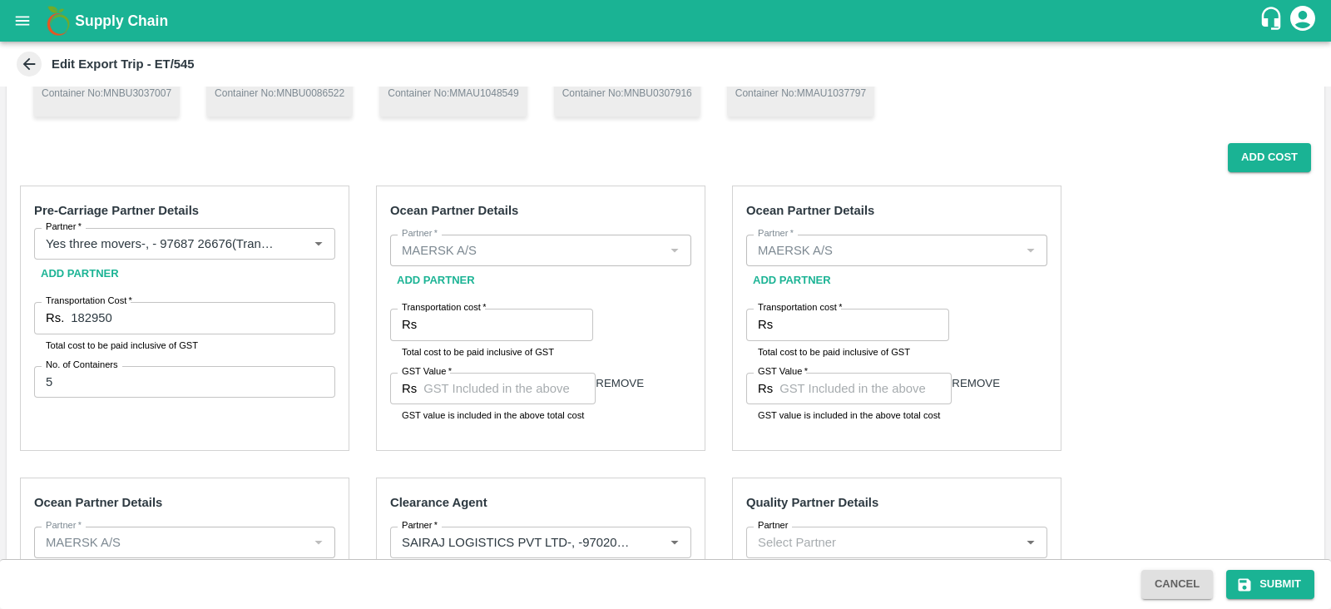
scroll to position [242, 0]
click at [463, 325] on input "Transportation cost   *" at bounding box center [508, 325] width 170 height 32
paste input "4537.10"
type input "4537.10"
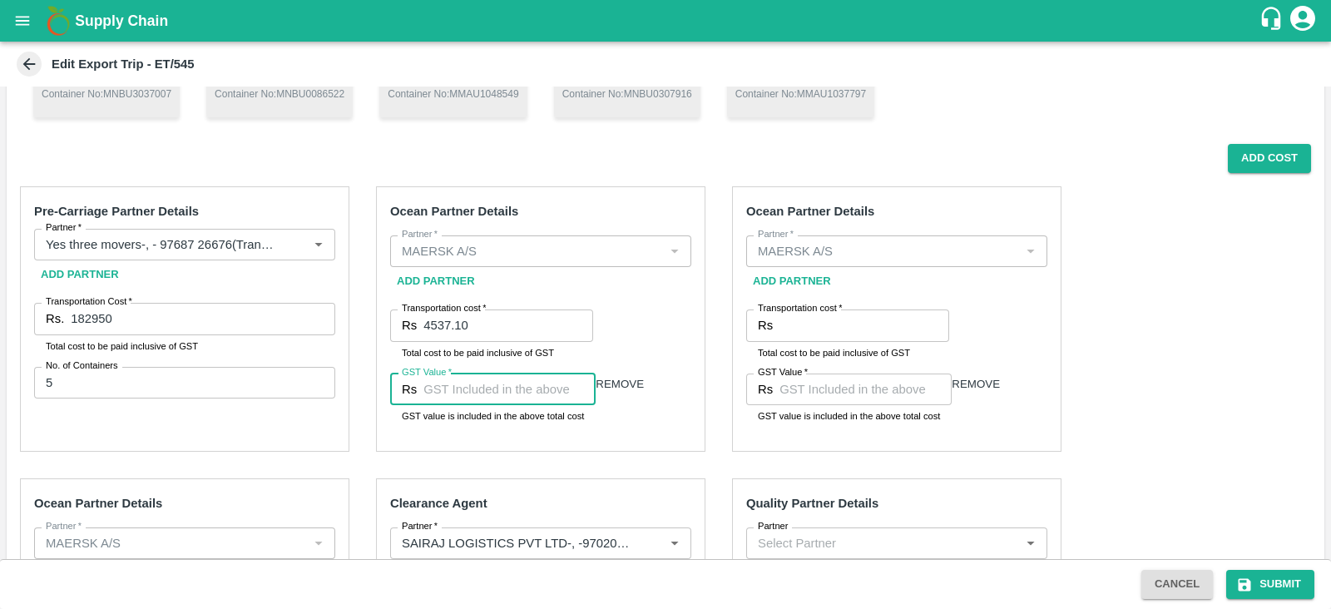
click at [518, 399] on input "GST Value   *" at bounding box center [509, 389] width 172 height 32
paste input "692.10"
type input "692.10"
click at [692, 319] on div "Ocean Partner Details Partner   * Partner   * Add Partner Transportation cost  …" at bounding box center [540, 318] width 329 height 265
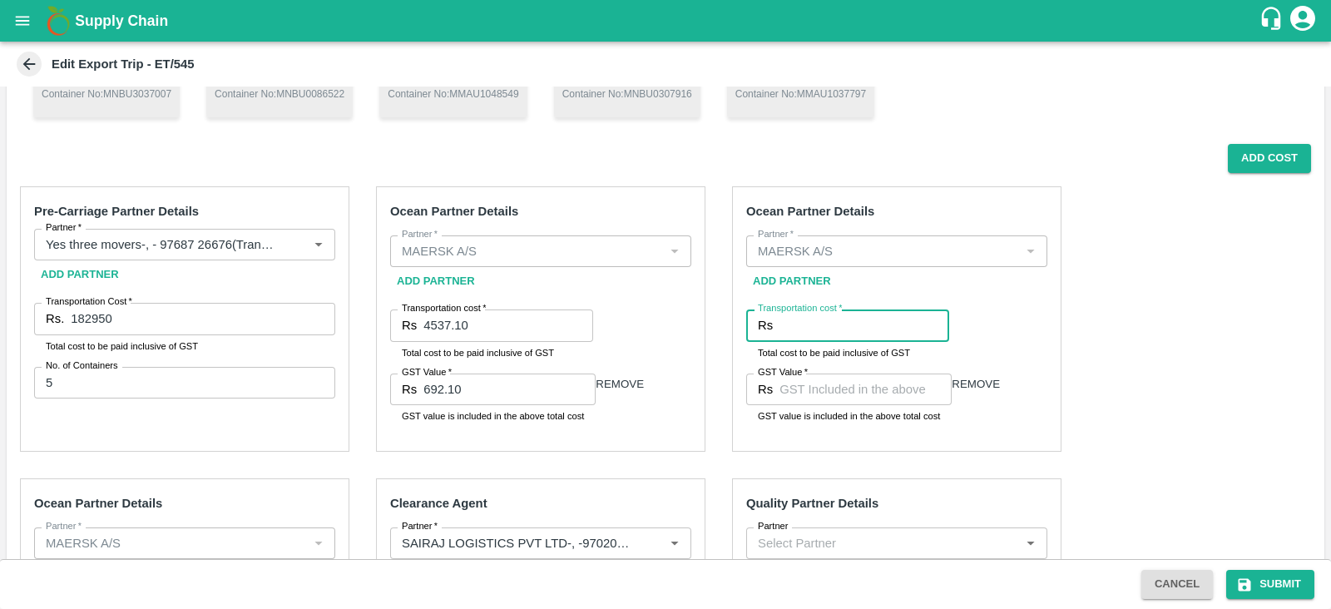
click at [863, 319] on input "Transportation cost   *" at bounding box center [864, 325] width 170 height 32
paste input "651568.88"
type input "651568.88"
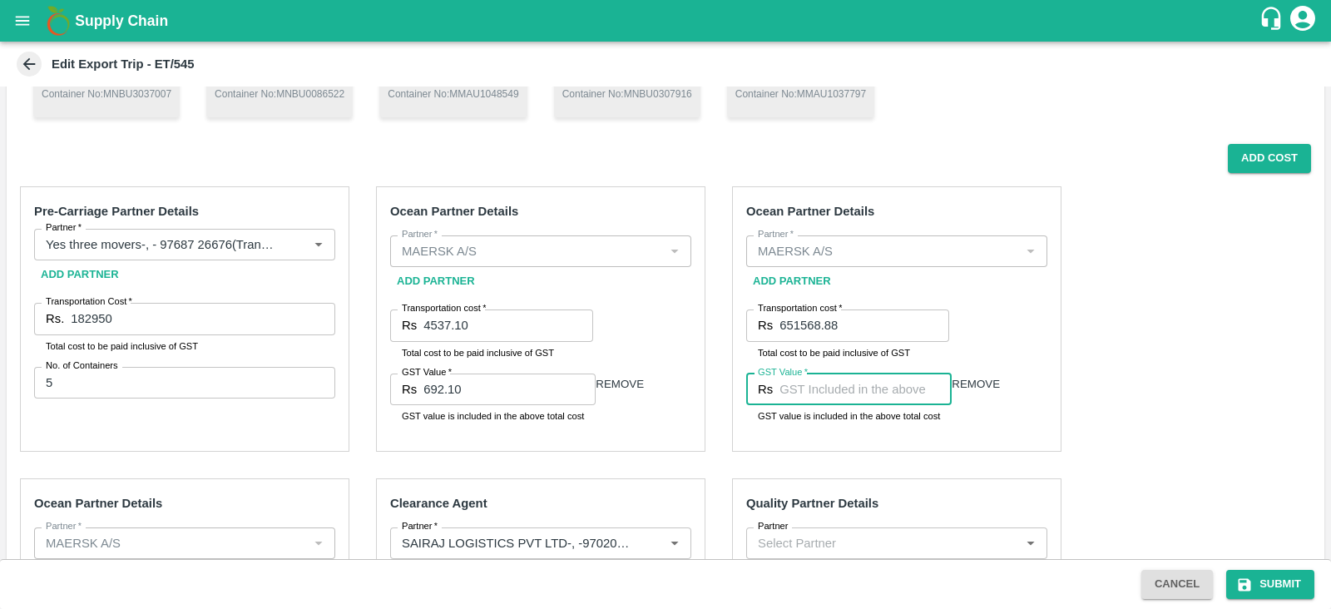
click at [826, 393] on input "GST Value   *" at bounding box center [865, 389] width 172 height 32
paste input "33291.58"
type input "33291.58"
click at [1141, 321] on div "Pre-Carriage Partner Details Partner   * Partner   * Add Partner Transportation…" at bounding box center [665, 583] width 1317 height 821
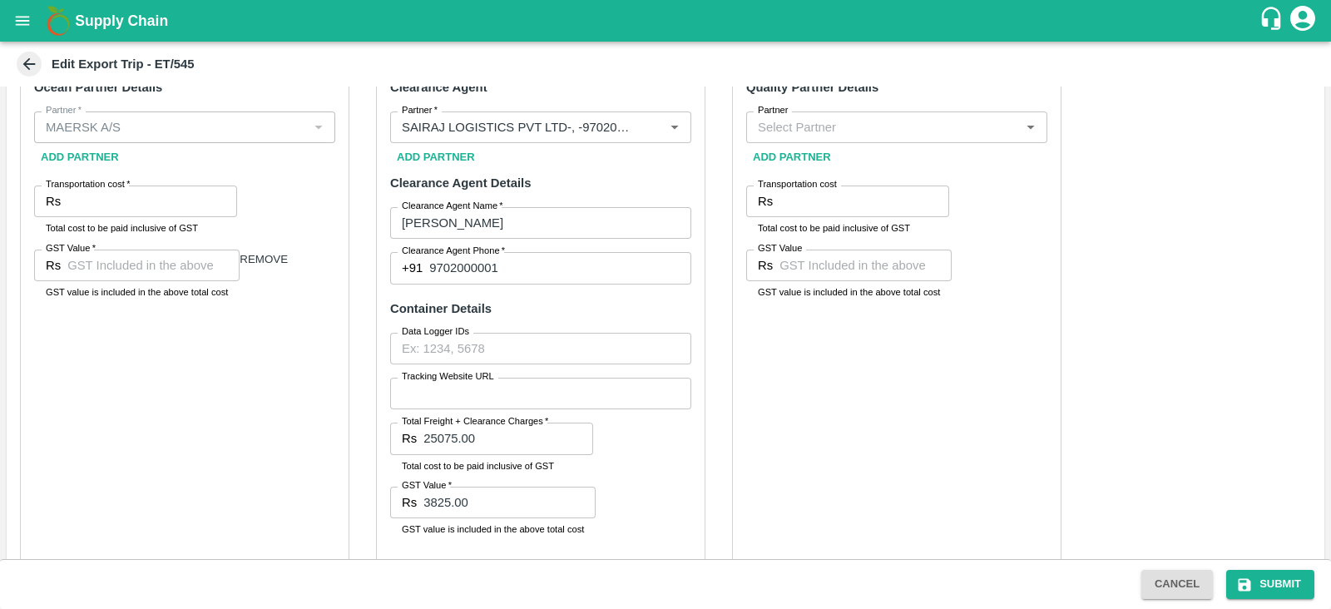
scroll to position [656, 0]
click at [926, 437] on div "Quality Partner Details Partner Partner Add Partner Transportation cost Rs Tran…" at bounding box center [896, 315] width 329 height 502
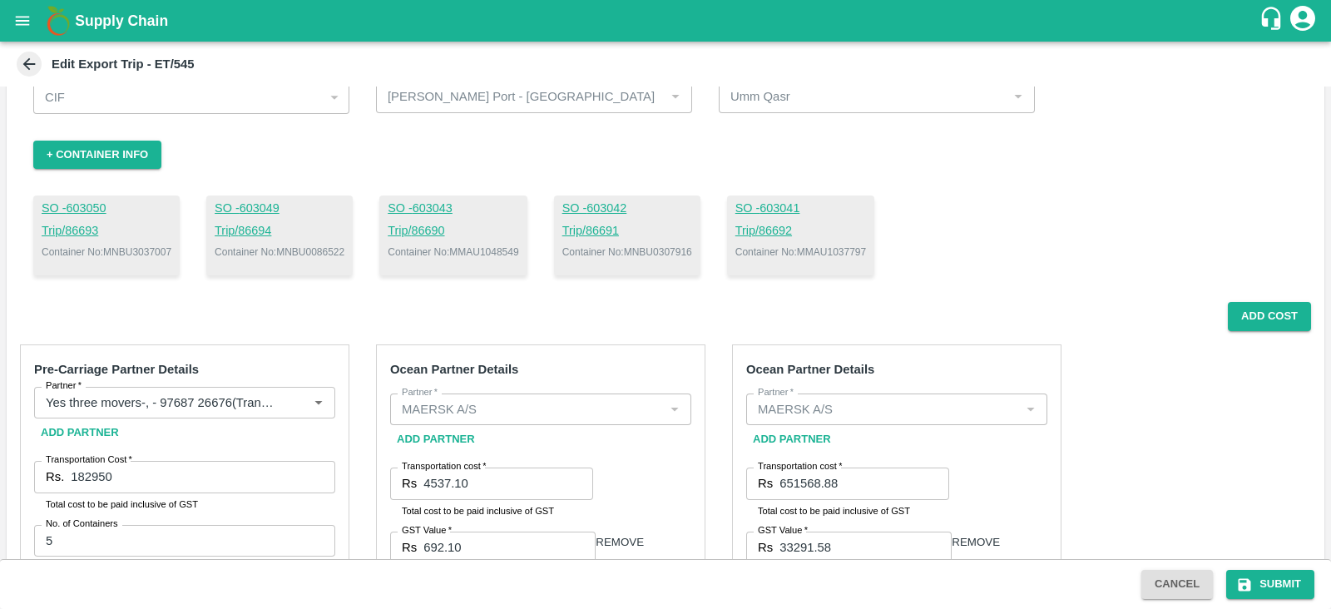
scroll to position [0, 0]
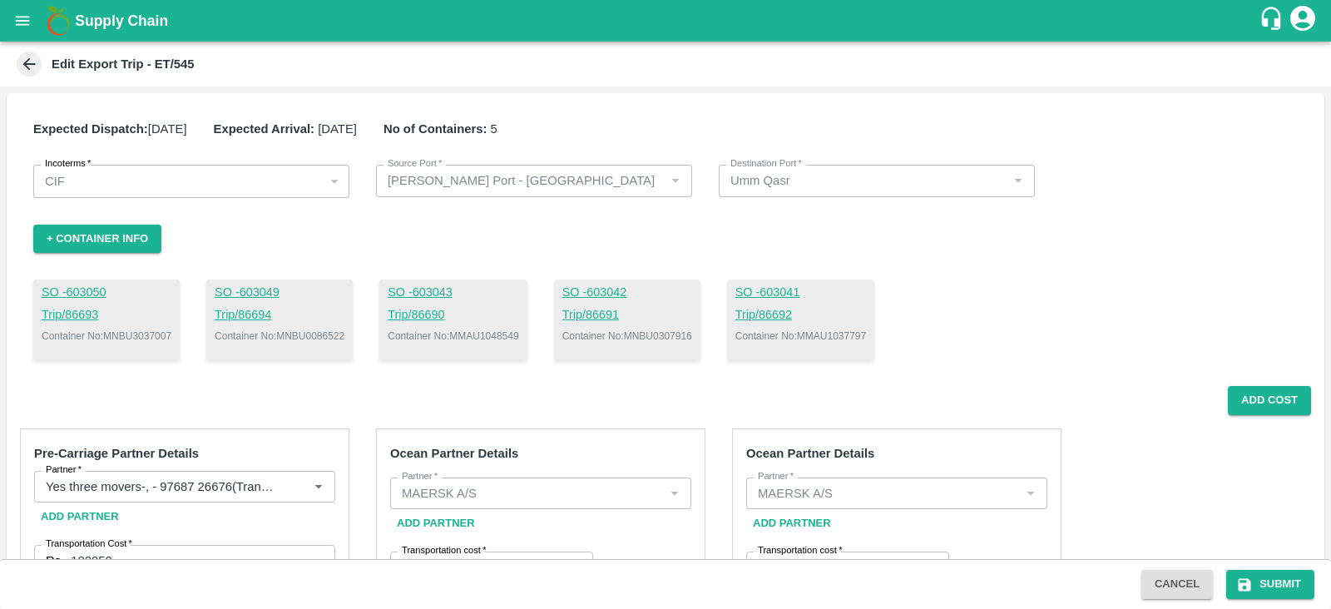
click at [1010, 324] on div "SO - 603050 Trip/ 86693 Container No: MNBU3037007 SO - 603049 Trip/ 86694 Conta…" at bounding box center [665, 319] width 1264 height 80
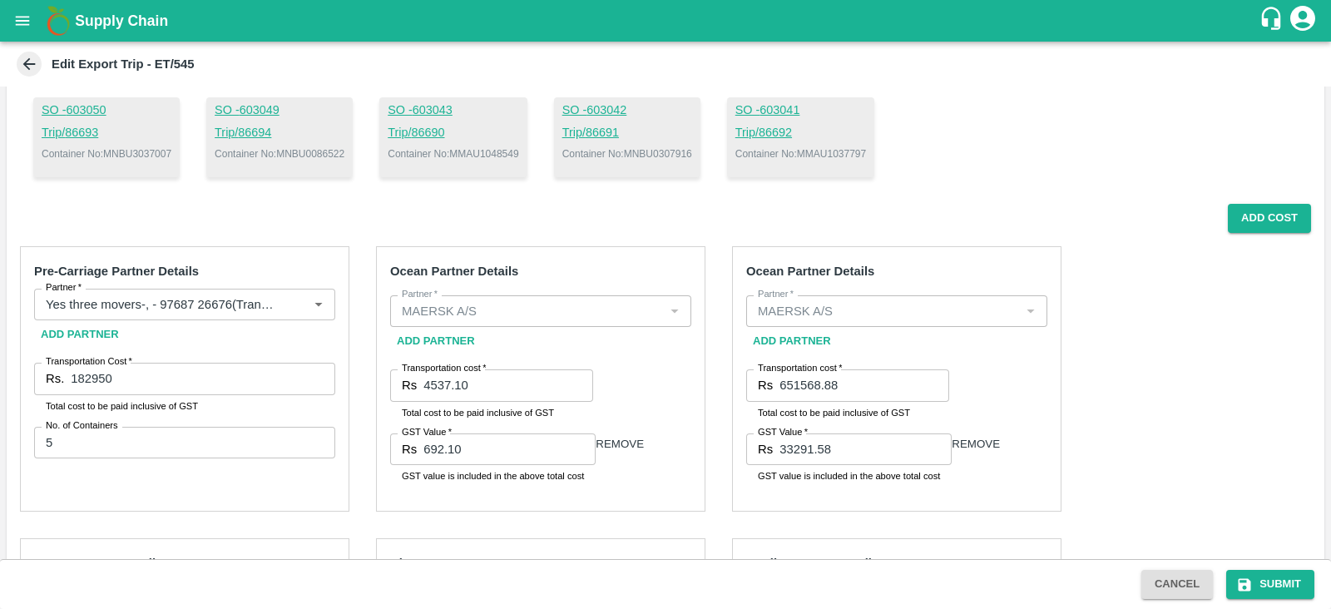
scroll to position [190, 0]
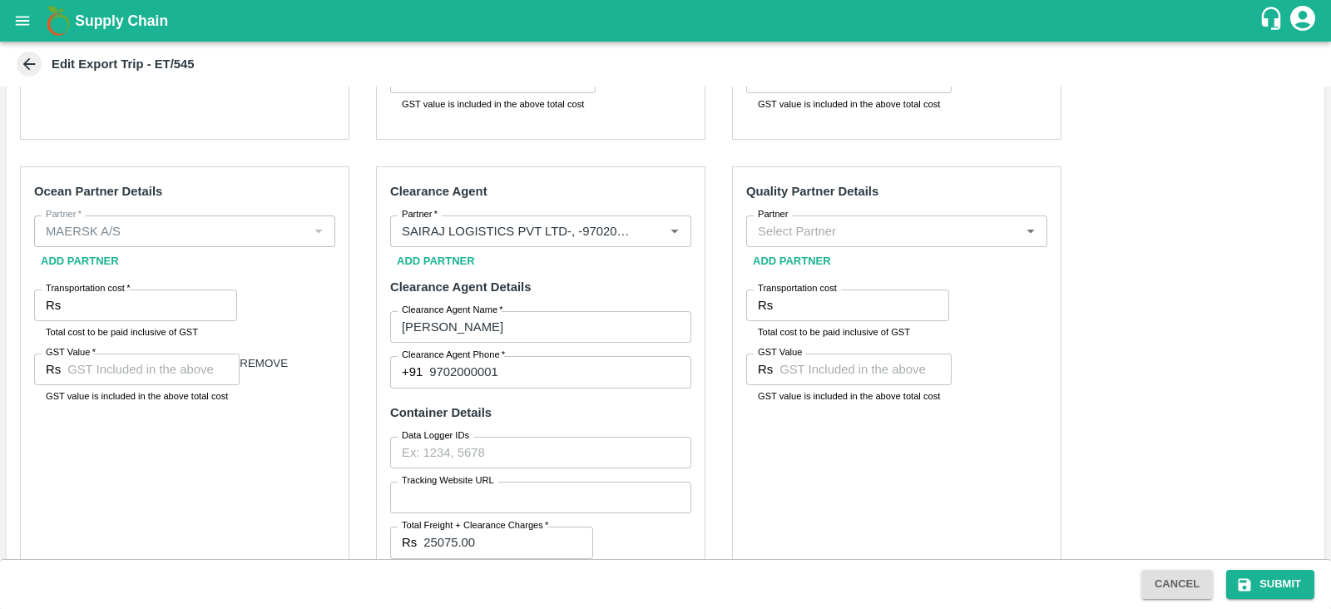
click at [1109, 380] on div "Pre-Carriage Partner Details Partner   * Partner   * Add Partner Transportation…" at bounding box center [665, 271] width 1317 height 821
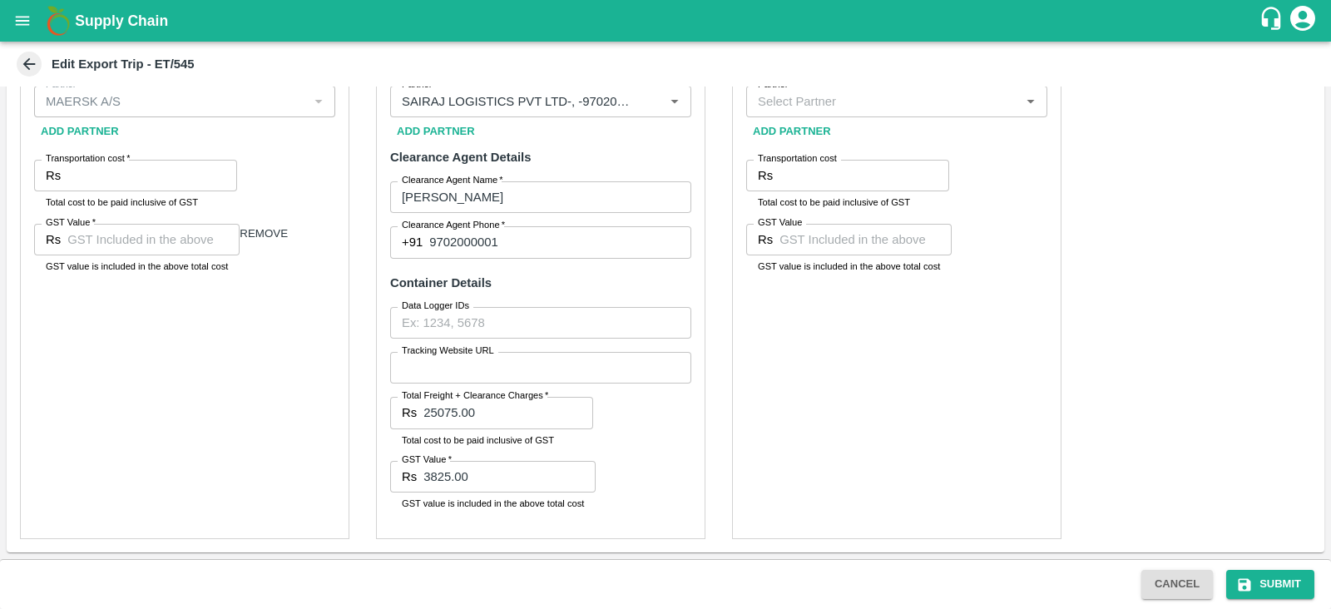
scroll to position [692, 0]
click at [927, 405] on div "Quality Partner Details Partner Partner Add Partner Transportation cost Rs Tran…" at bounding box center [896, 288] width 329 height 502
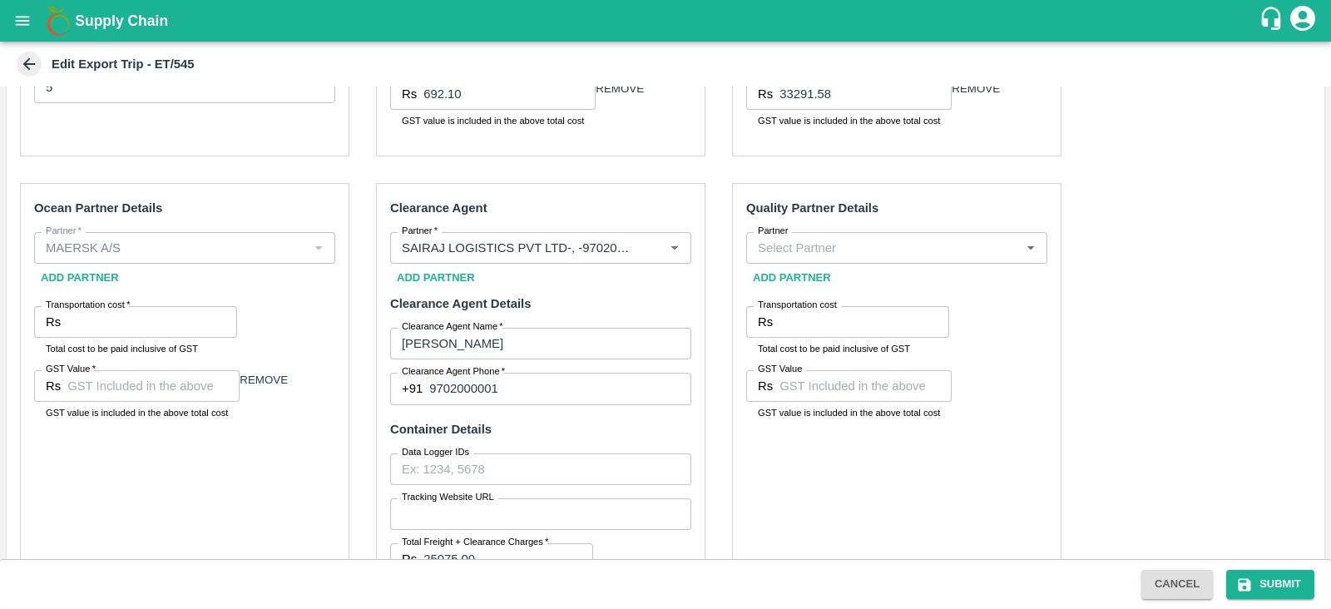
scroll to position [536, 0]
click at [136, 338] on input "Transportation cost   *" at bounding box center [152, 323] width 170 height 32
paste input "204895.20"
type input "204895.20"
click at [157, 403] on input "GST Value   *" at bounding box center [153, 387] width 172 height 32
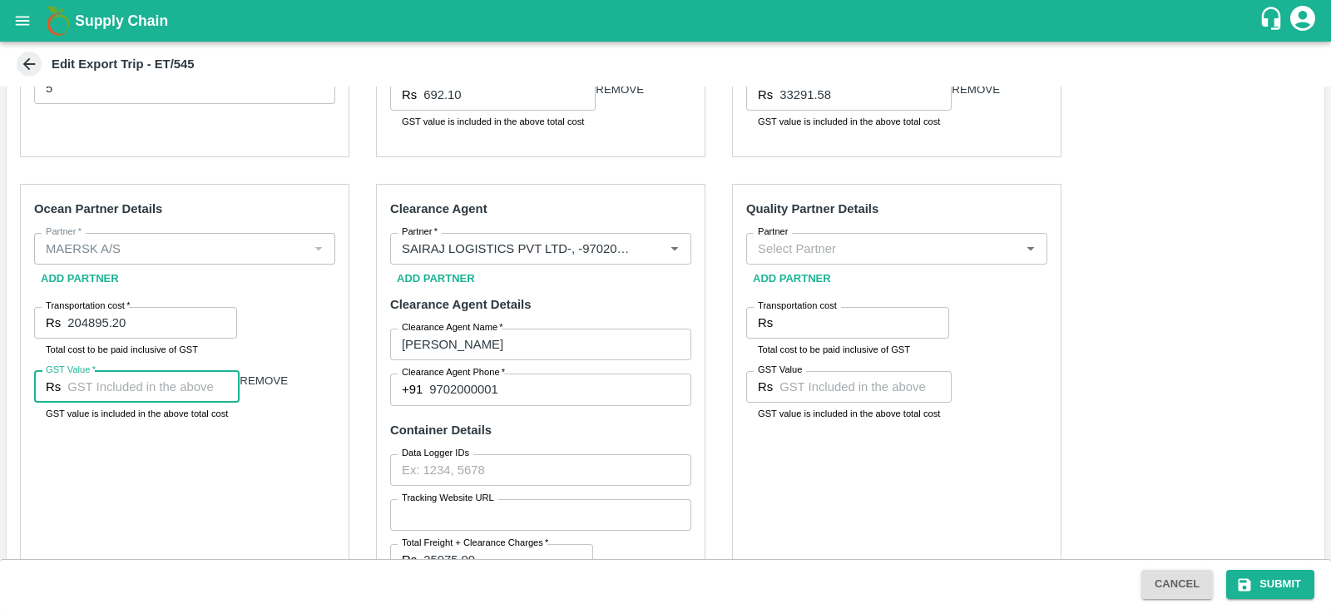
paste input "31255.20"
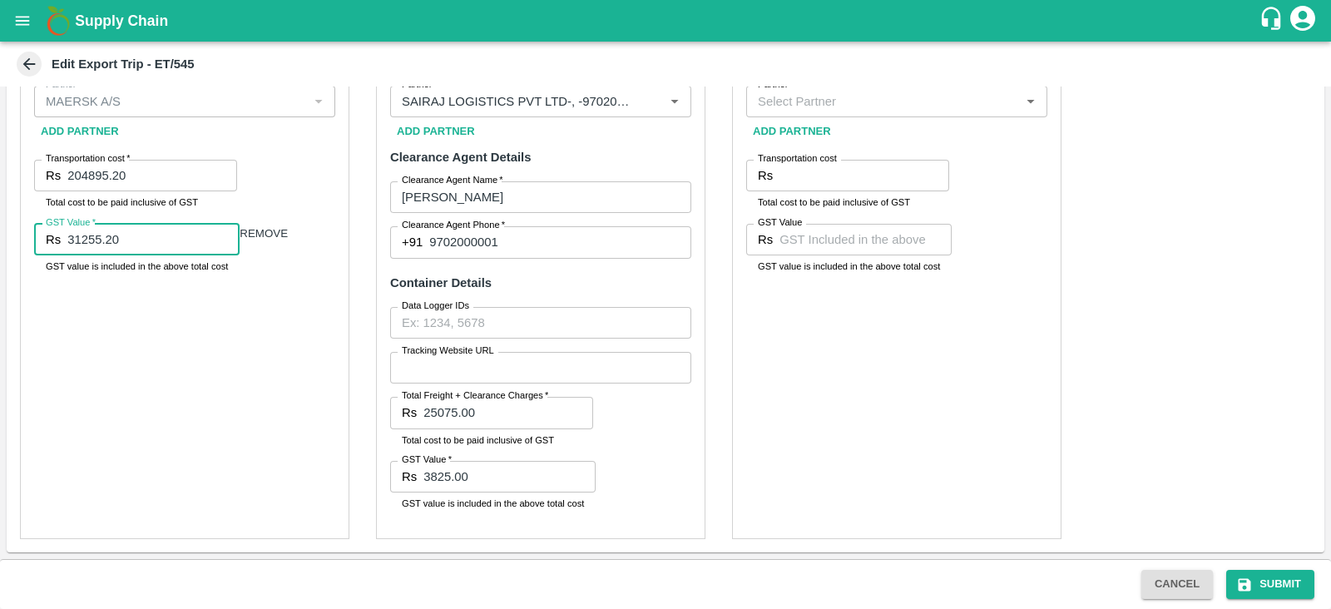
scroll to position [471, 0]
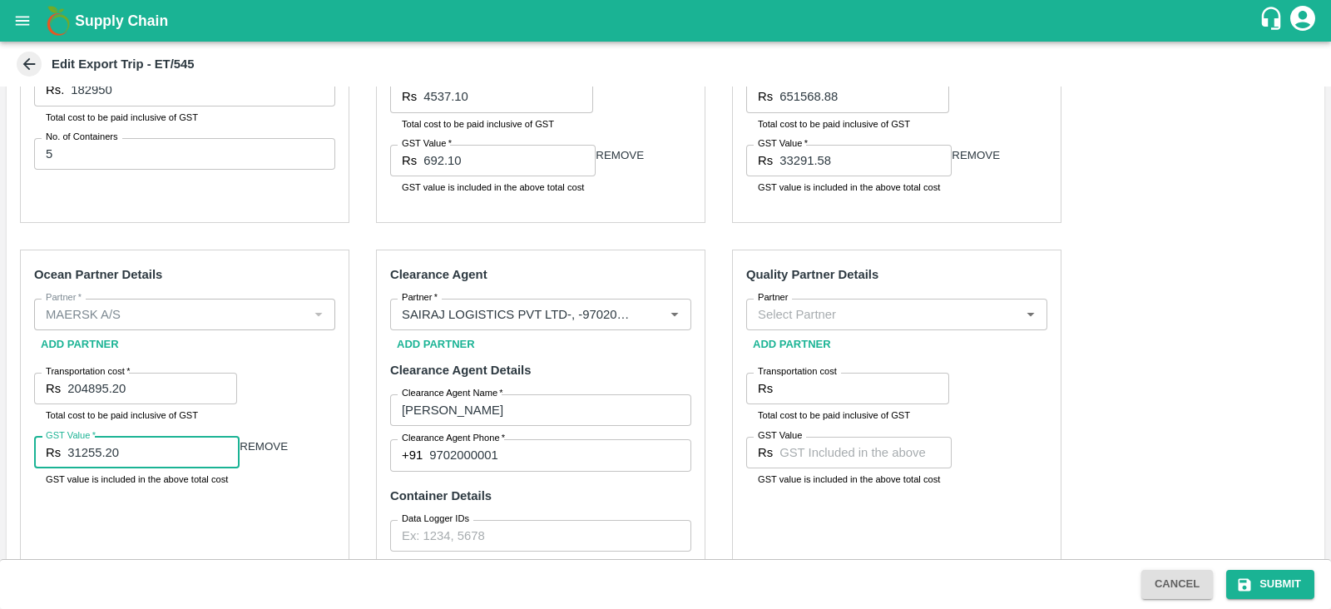
type input "31255.20"
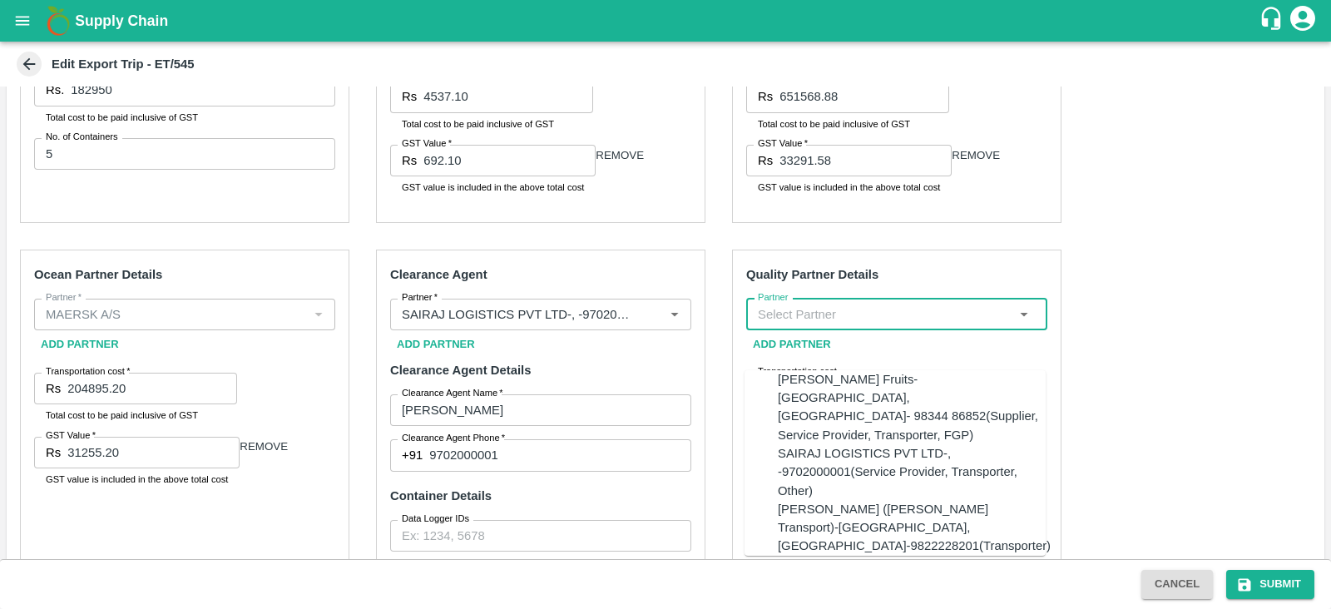
click at [874, 325] on input "Partner" at bounding box center [883, 315] width 264 height 22
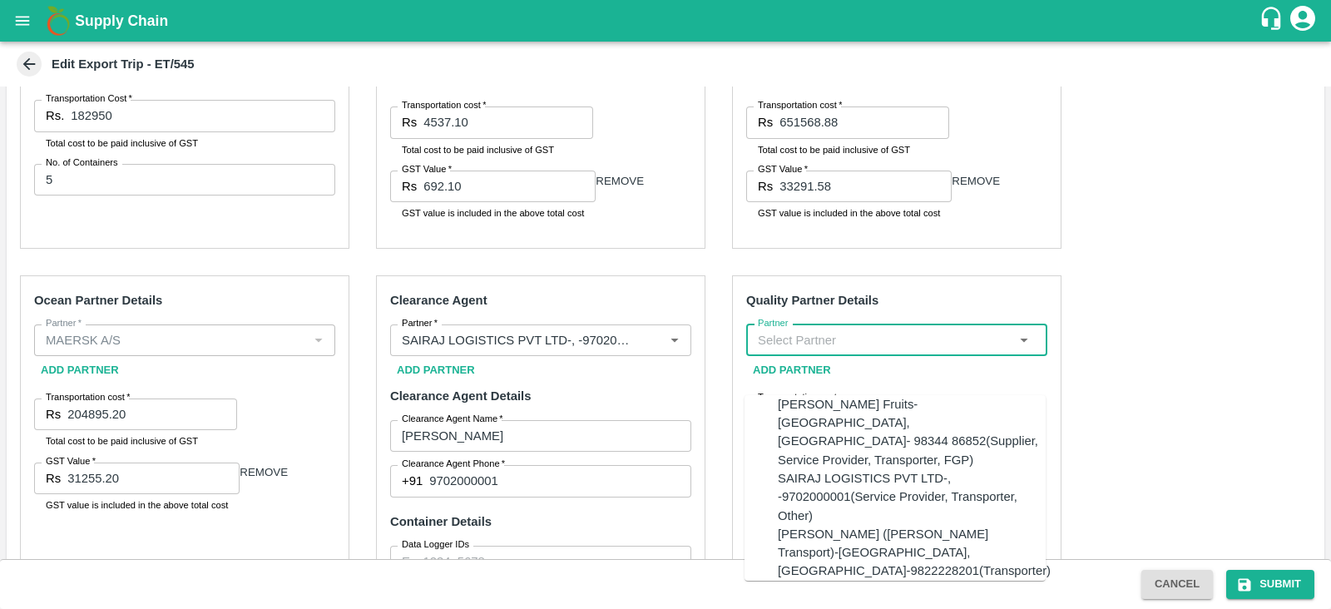
scroll to position [446, 0]
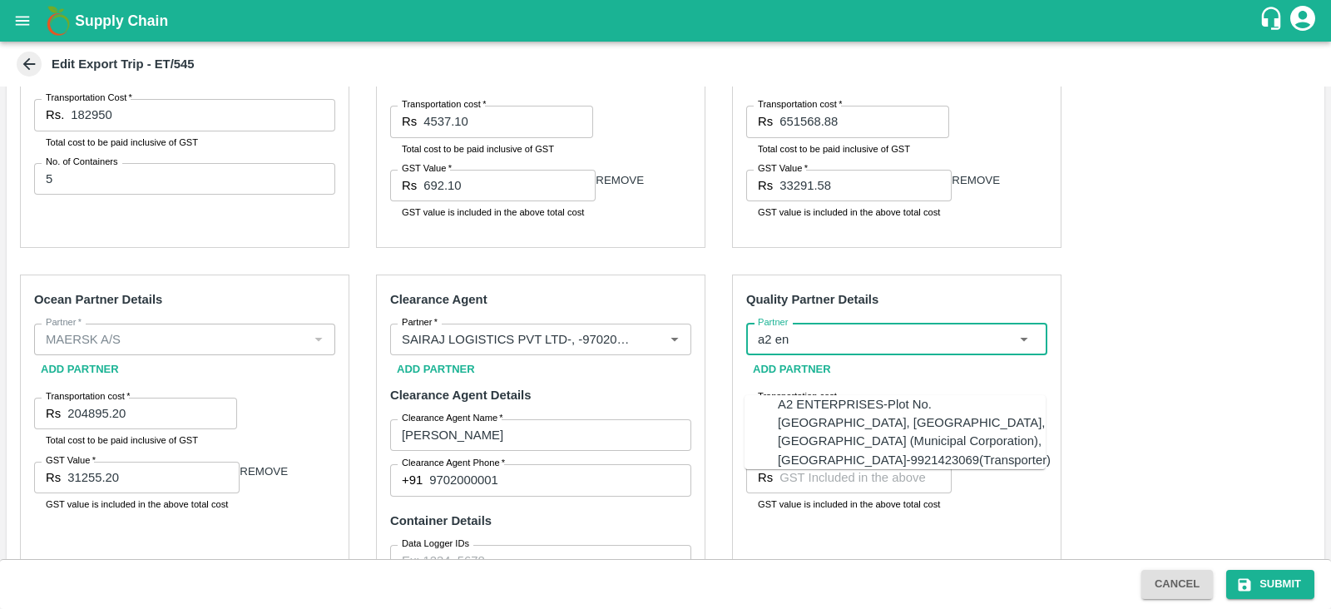
click at [820, 407] on div "A2 ENTERPRISES-Plot No.[GEOGRAPHIC_DATA], [GEOGRAPHIC_DATA], [GEOGRAPHIC_DATA] …" at bounding box center [914, 432] width 273 height 74
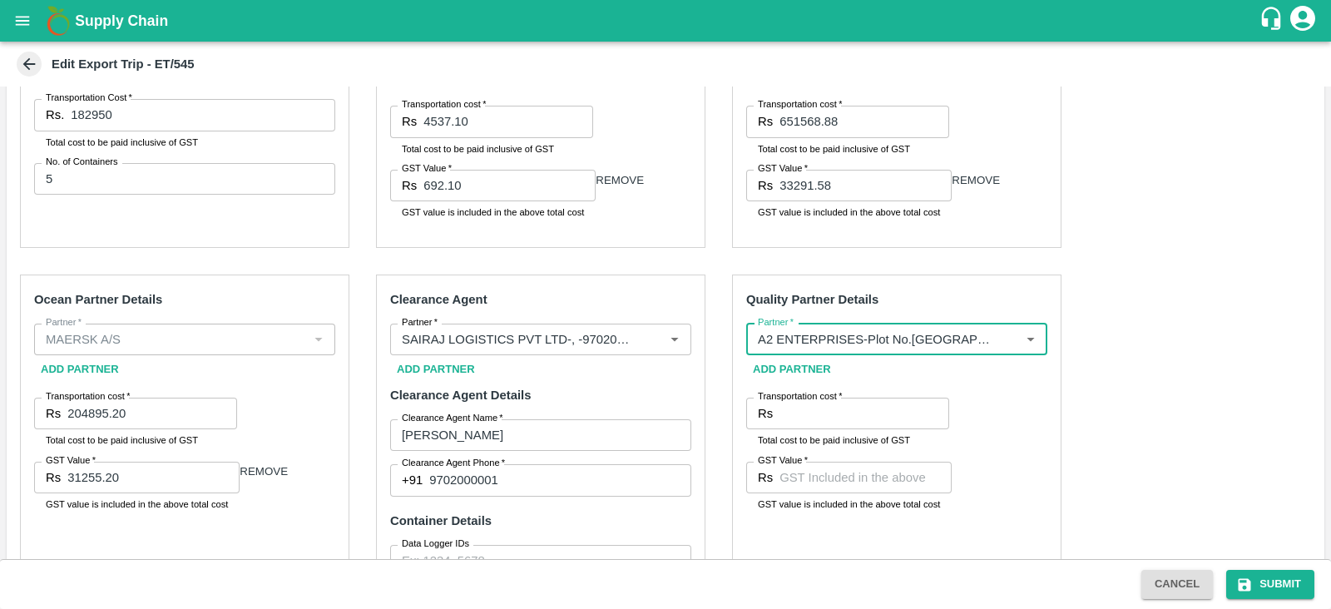
type input "A2 ENTERPRISES-Plot No.[GEOGRAPHIC_DATA], [GEOGRAPHIC_DATA], [GEOGRAPHIC_DATA] …"
click at [1206, 359] on div "Pre-Carriage Partner Details Partner   * Partner   * Add Partner Transportation…" at bounding box center [665, 379] width 1317 height 821
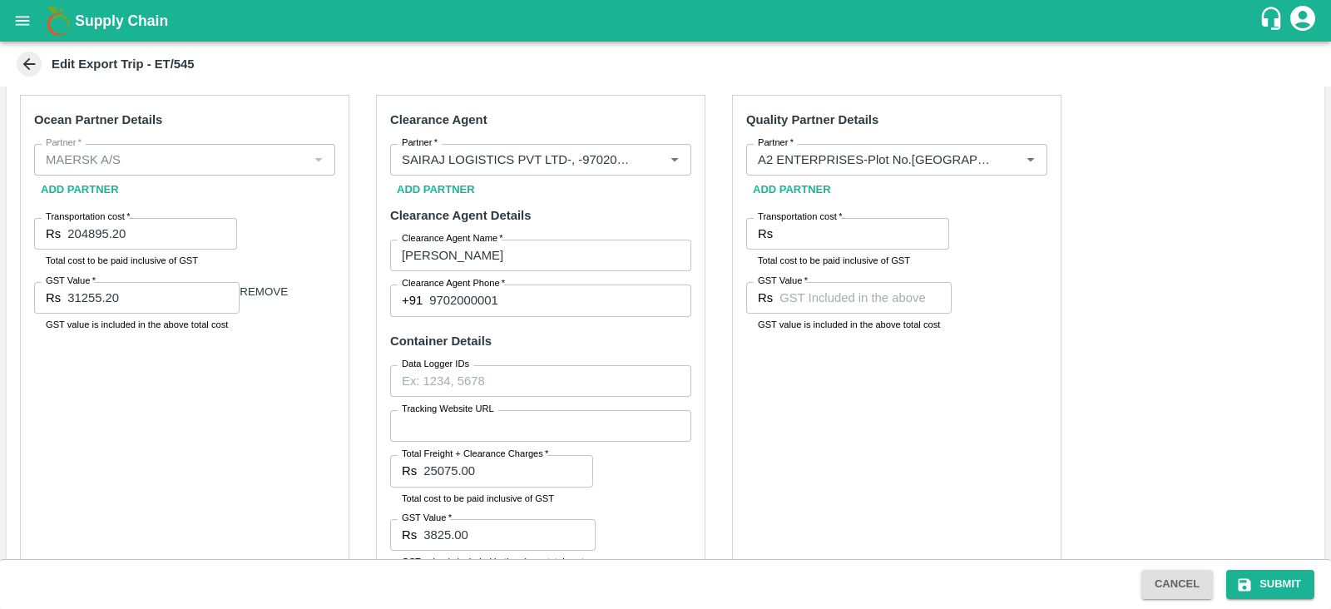
scroll to position [627, 0]
click at [842, 248] on input "Transportation cost   *" at bounding box center [864, 232] width 170 height 32
type input "3300"
click at [828, 312] on input "GST Value   *" at bounding box center [865, 296] width 172 height 32
type input "00"
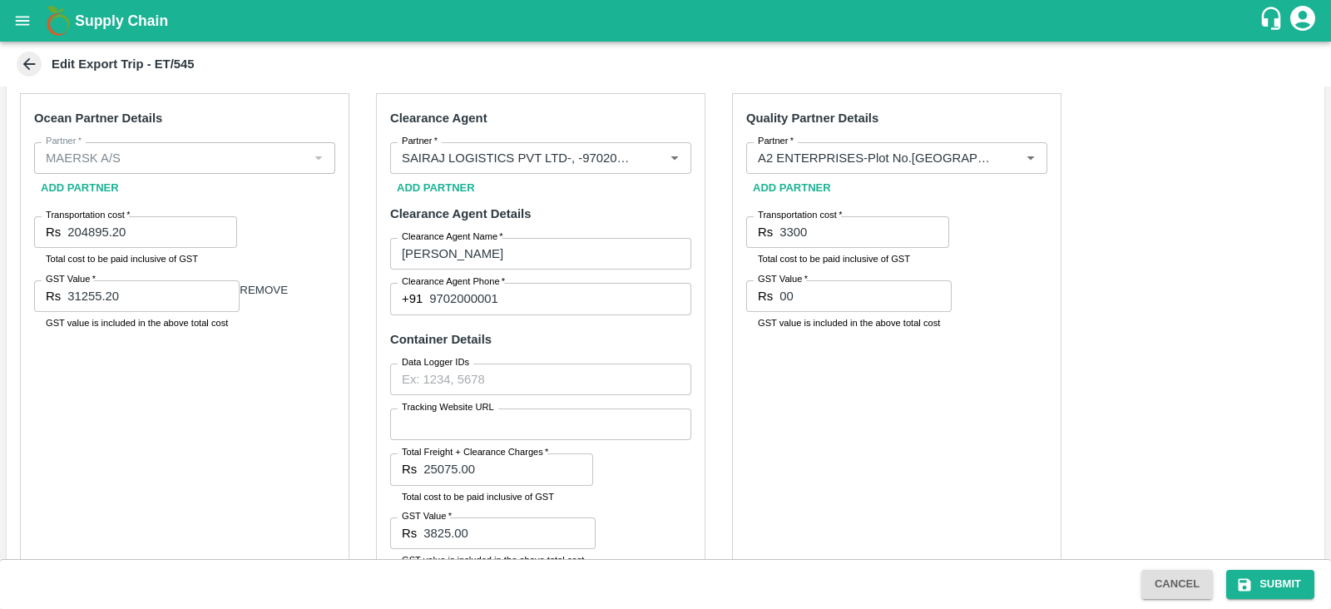
click at [1124, 351] on div "Pre-Carriage Partner Details Partner   * Partner   * Add Partner Transportation…" at bounding box center [665, 198] width 1317 height 821
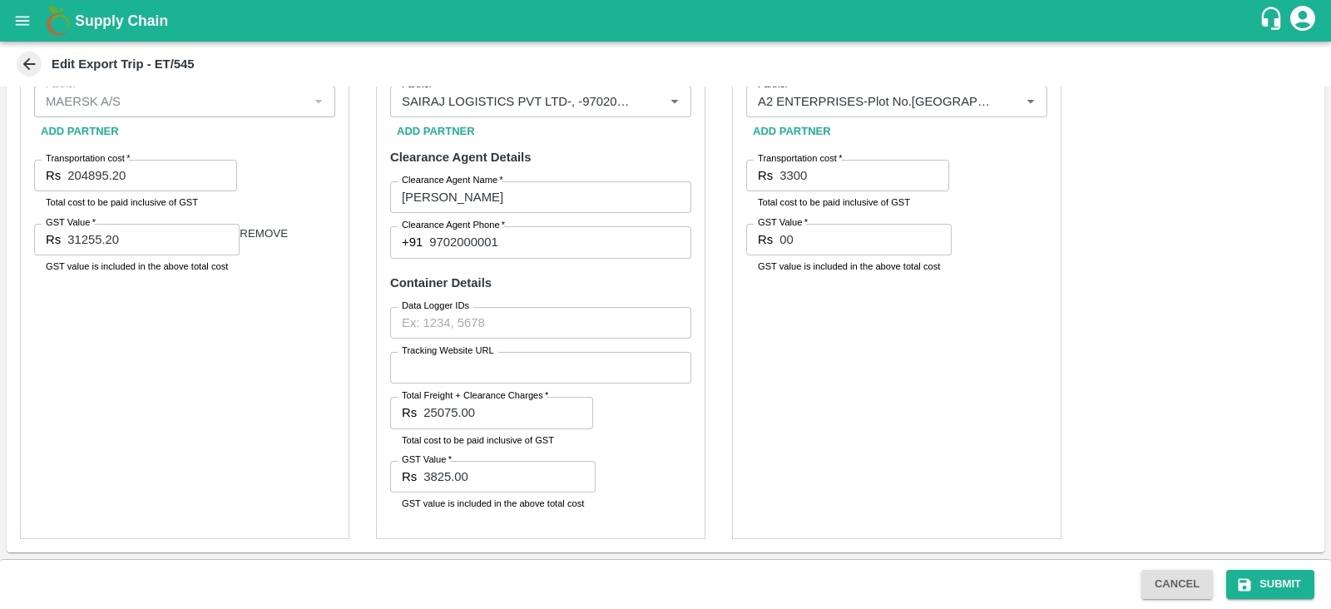
scroll to position [687, 0]
click at [1267, 589] on button "Submit" at bounding box center [1270, 584] width 88 height 29
